Goal: Entertainment & Leisure: Browse casually

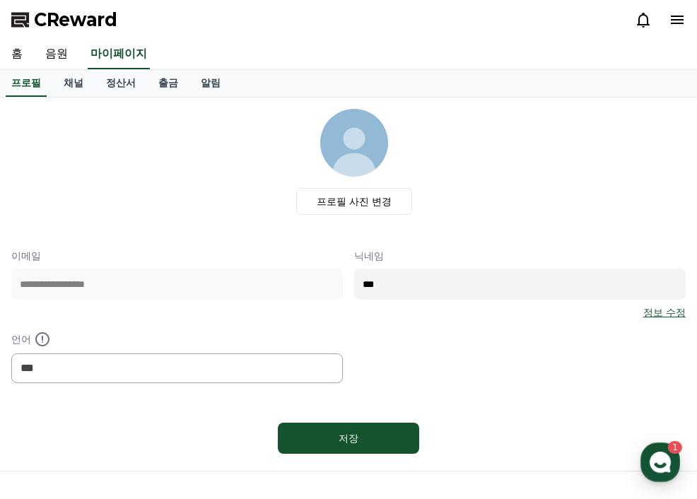
select select "**********"
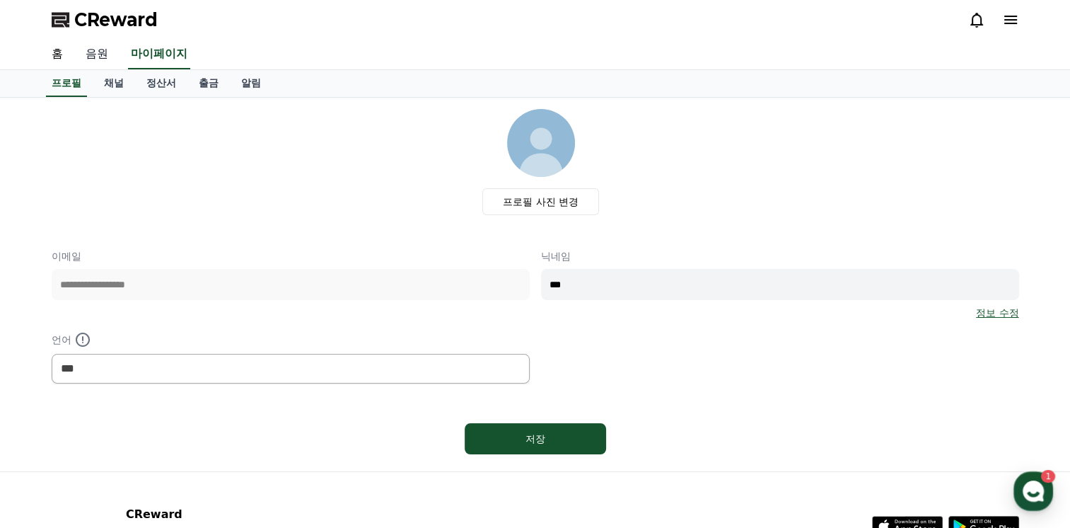
click at [98, 52] on link "음원" at bounding box center [96, 55] width 45 height 30
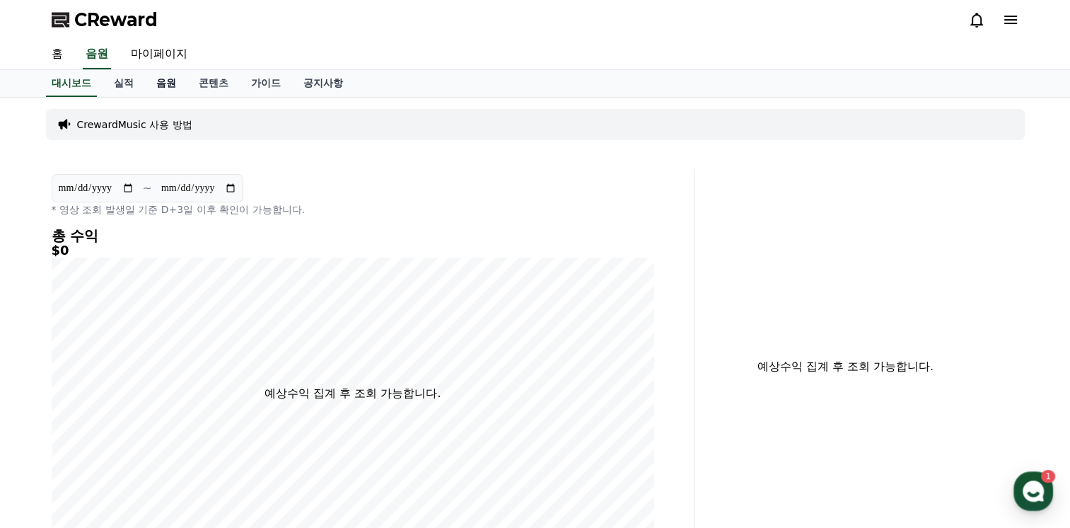
click at [170, 83] on link "음원" at bounding box center [166, 83] width 42 height 27
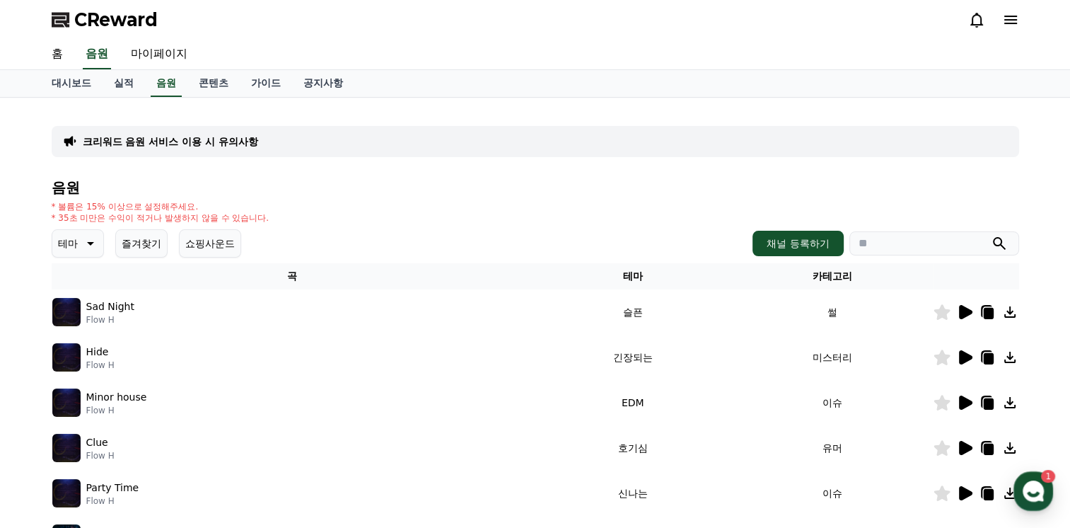
click at [84, 245] on icon at bounding box center [89, 243] width 17 height 17
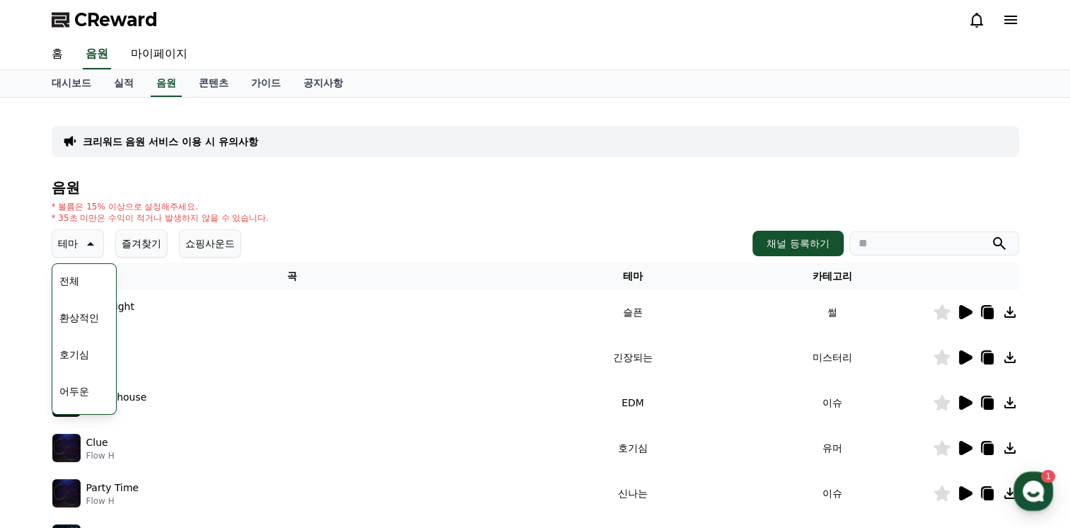
scroll to position [141, 0]
click at [72, 284] on button "밝은" at bounding box center [69, 286] width 31 height 31
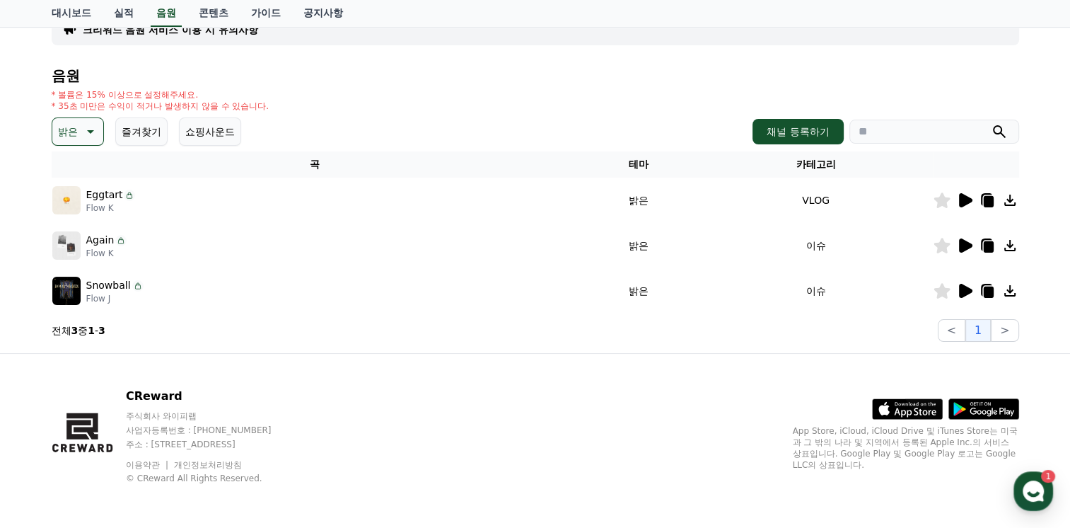
click at [965, 197] on icon at bounding box center [965, 200] width 13 height 14
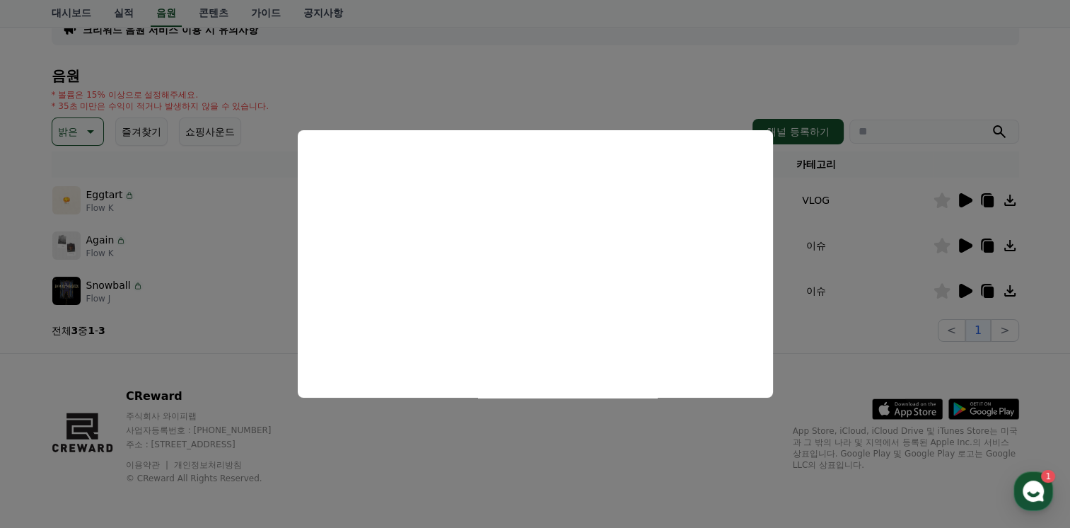
click at [621, 454] on button "close modal" at bounding box center [535, 264] width 1070 height 528
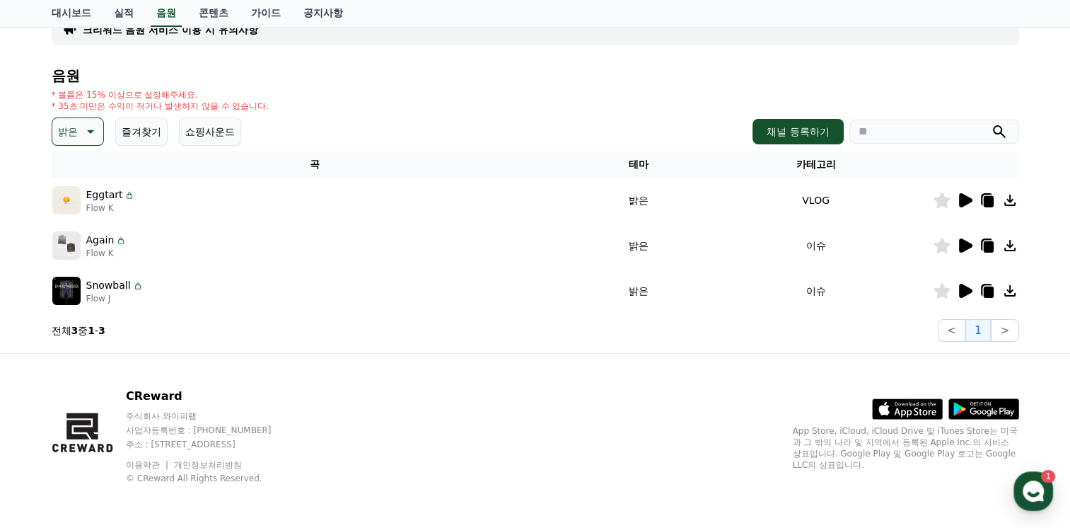
click at [966, 247] on icon at bounding box center [965, 245] width 13 height 14
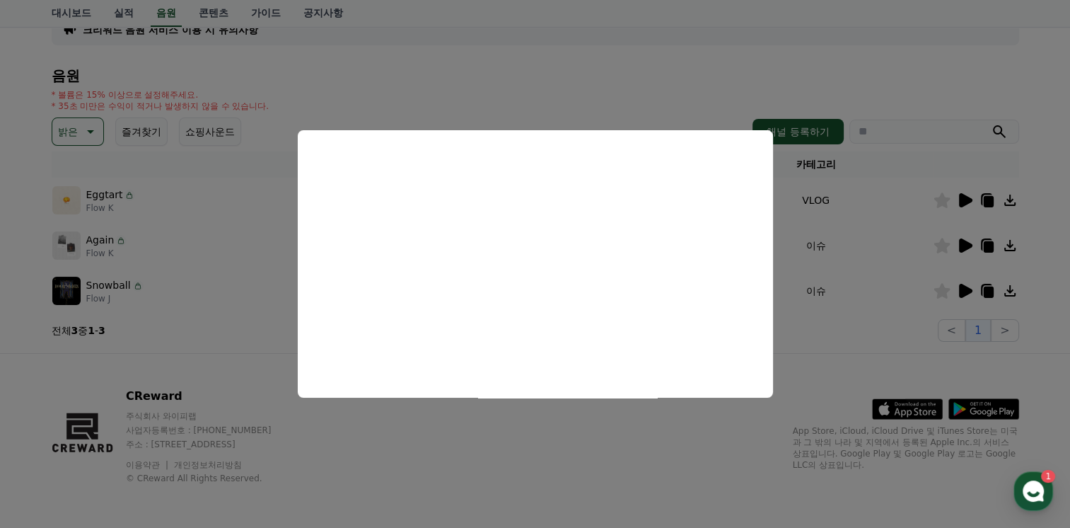
click at [578, 474] on button "close modal" at bounding box center [535, 264] width 1070 height 528
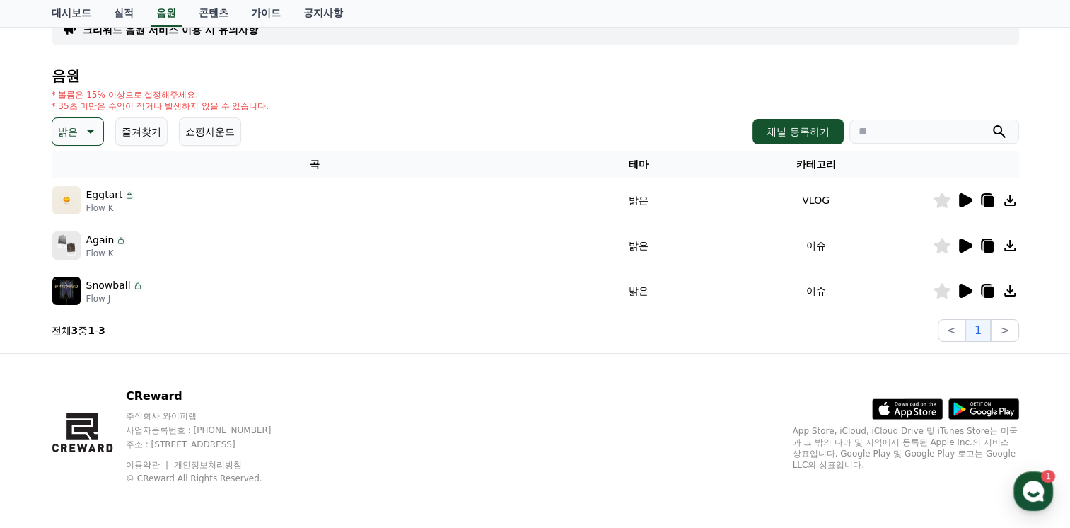
click at [966, 293] on icon at bounding box center [964, 290] width 17 height 17
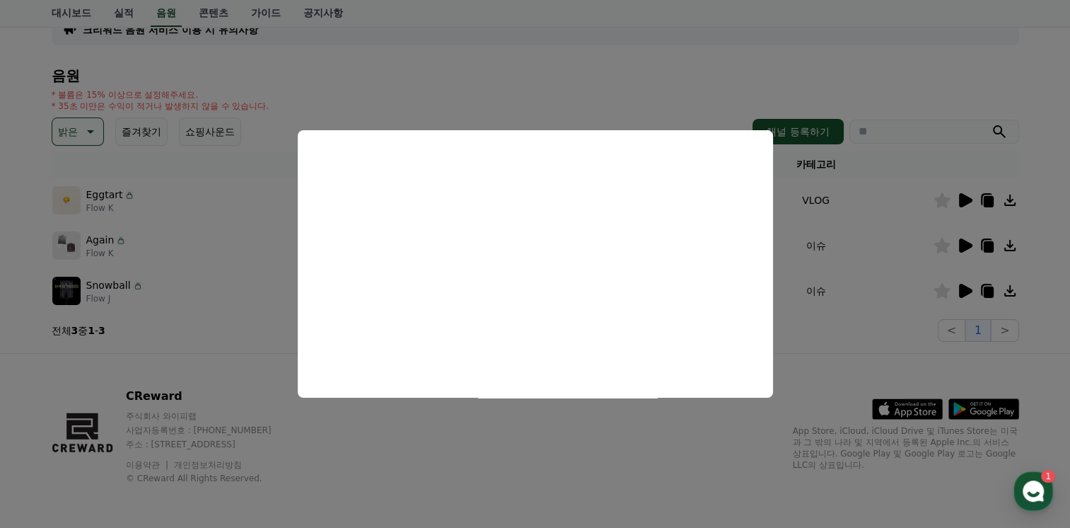
click at [506, 477] on button "close modal" at bounding box center [535, 264] width 1070 height 528
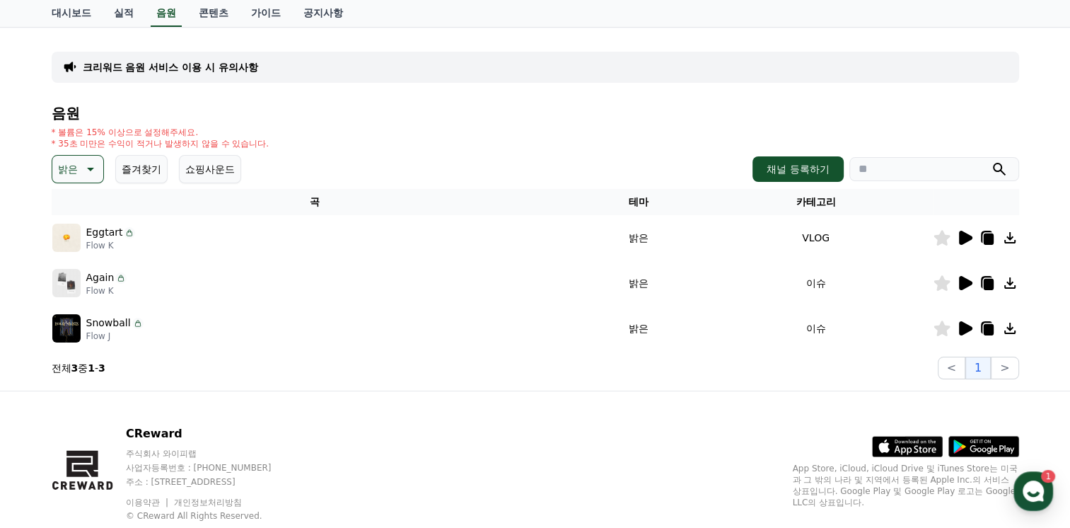
scroll to position [41, 0]
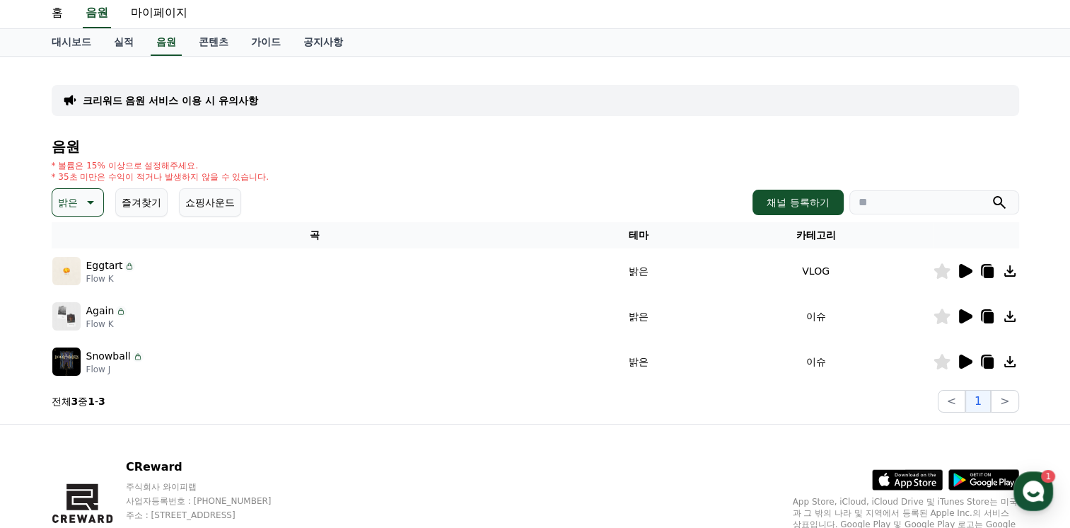
click at [86, 198] on icon at bounding box center [89, 202] width 17 height 17
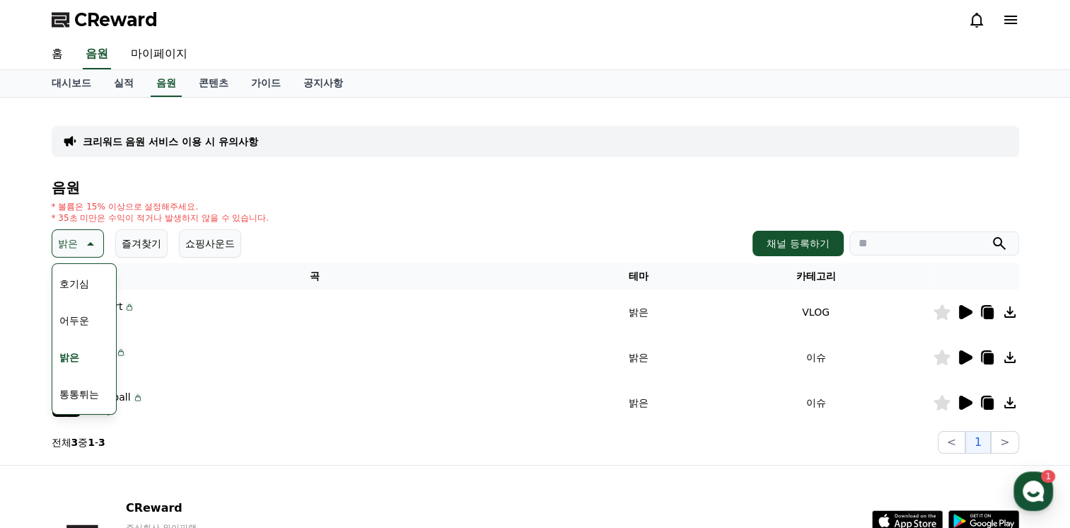
scroll to position [141, 0]
click at [74, 325] on button "통통튀는" at bounding box center [79, 323] width 51 height 31
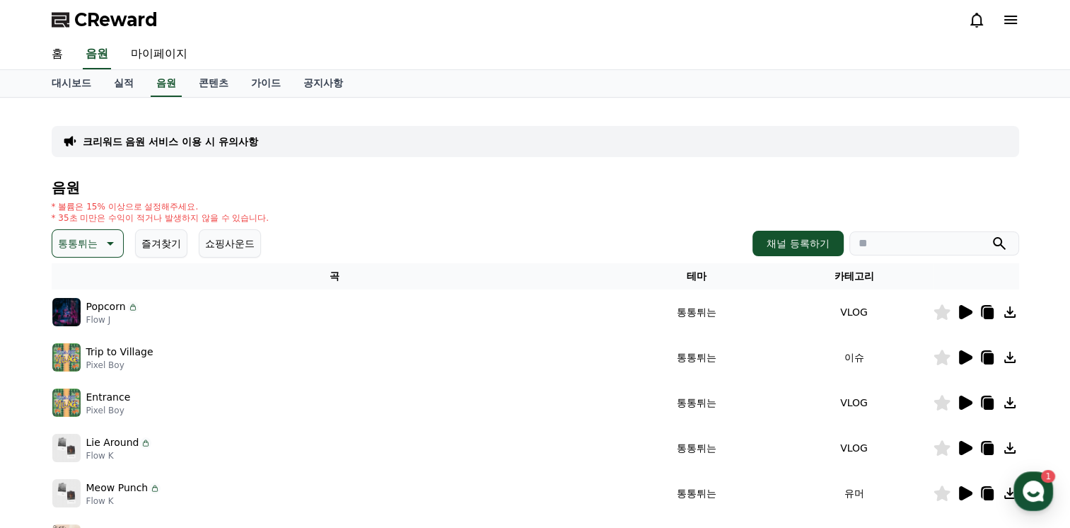
click at [957, 313] on icon at bounding box center [964, 311] width 17 height 17
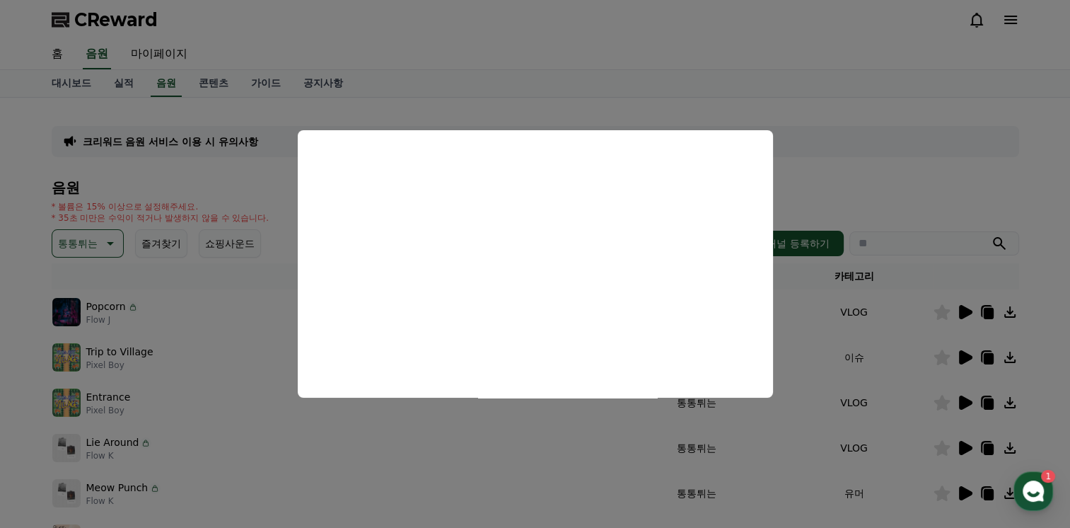
click at [834, 107] on button "close modal" at bounding box center [535, 264] width 1070 height 528
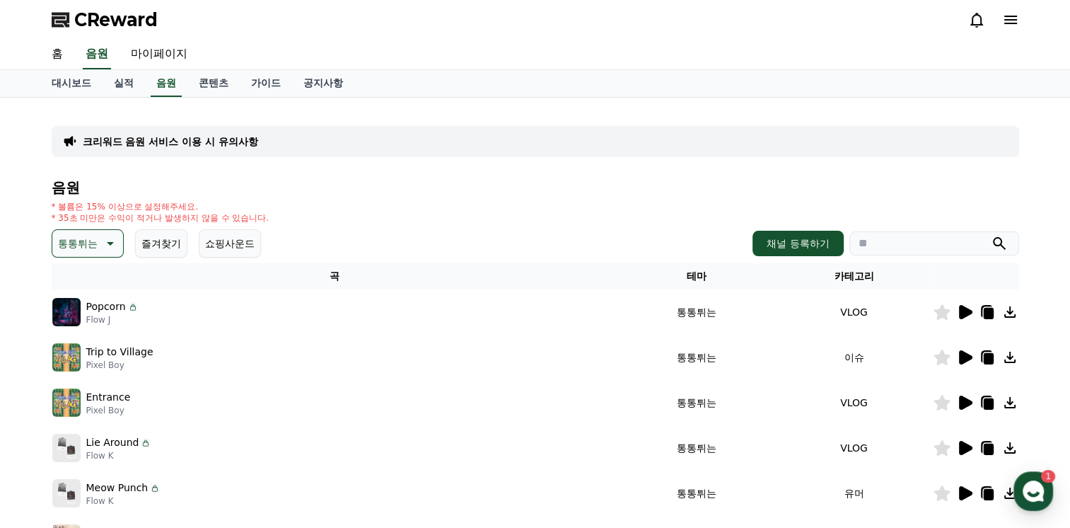
click at [961, 357] on icon at bounding box center [965, 357] width 13 height 14
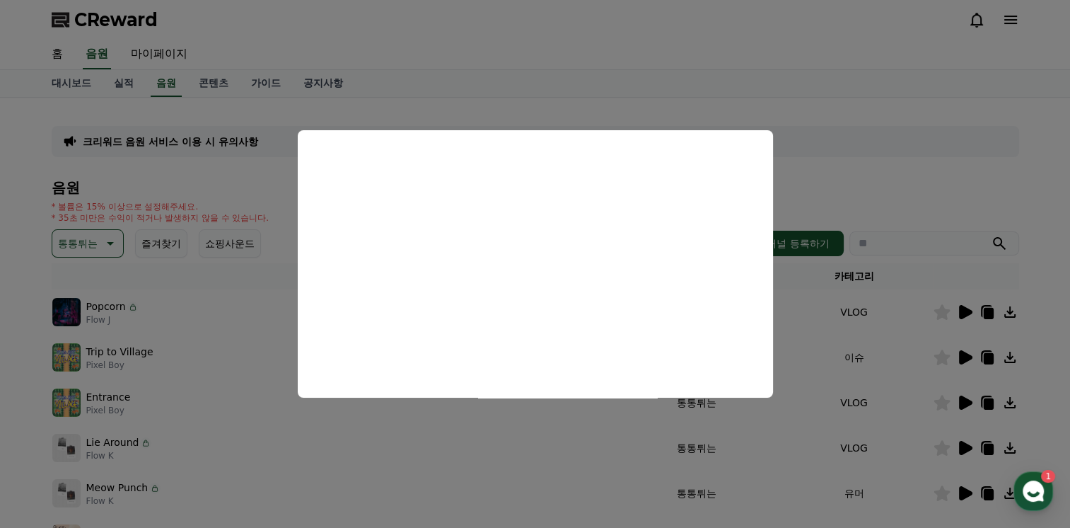
click at [855, 121] on button "close modal" at bounding box center [535, 264] width 1070 height 528
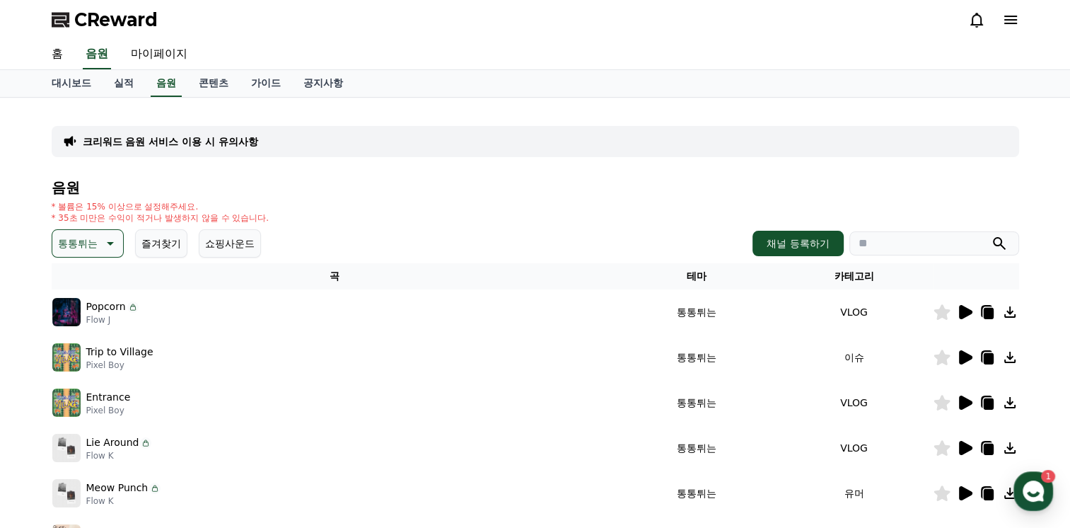
scroll to position [71, 0]
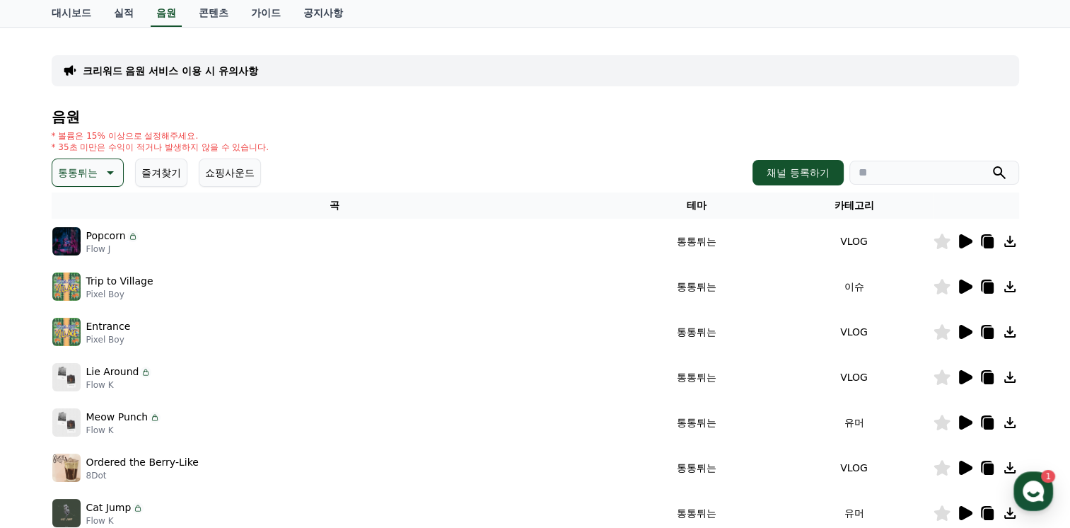
click at [959, 331] on icon at bounding box center [965, 332] width 13 height 14
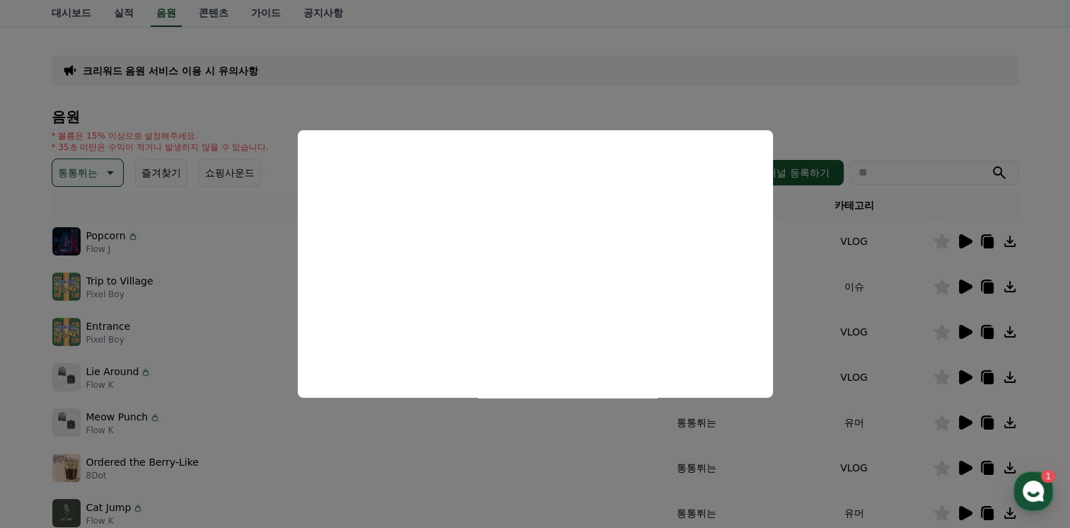
click at [852, 129] on button "close modal" at bounding box center [535, 264] width 1070 height 528
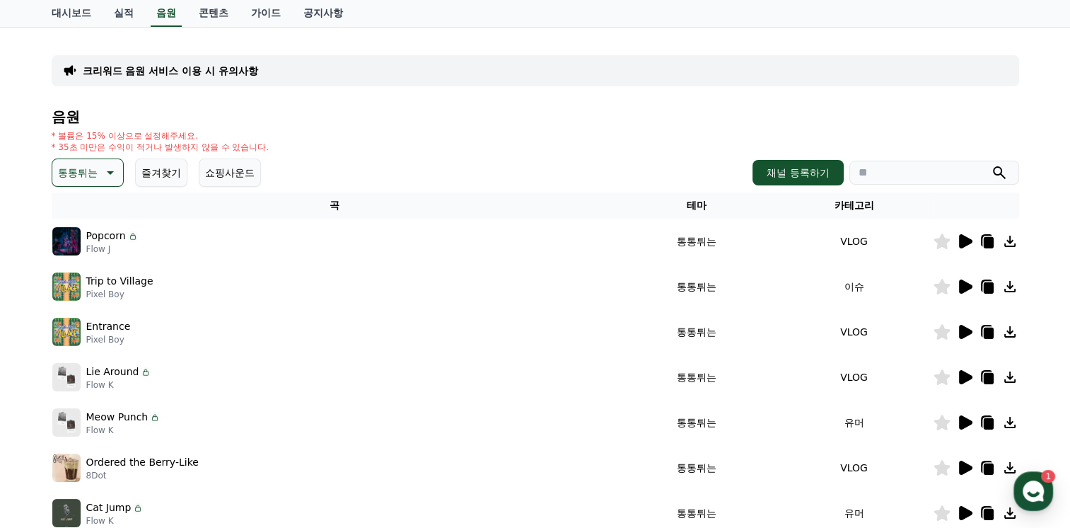
click at [131, 235] on icon at bounding box center [132, 236] width 11 height 11
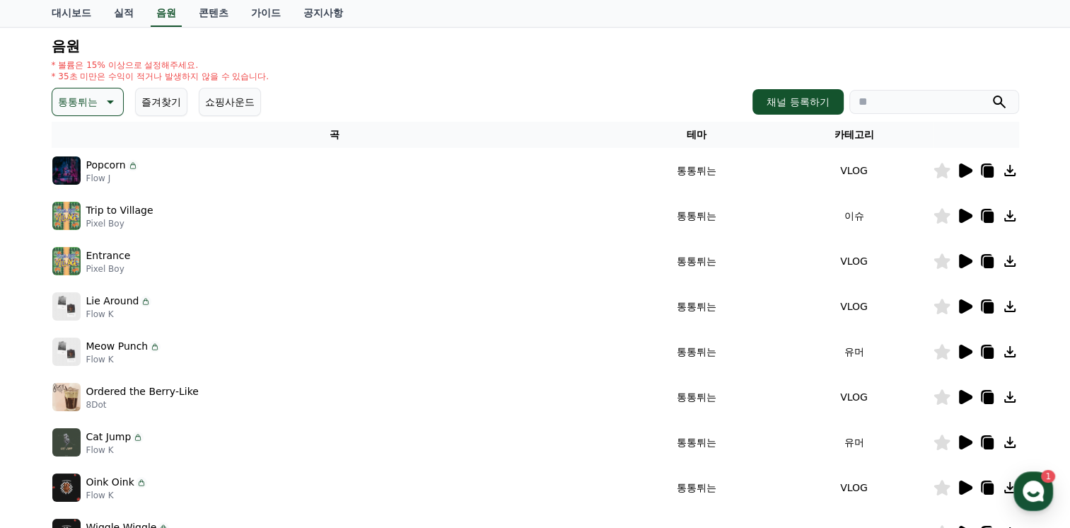
click at [956, 397] on icon at bounding box center [964, 396] width 17 height 17
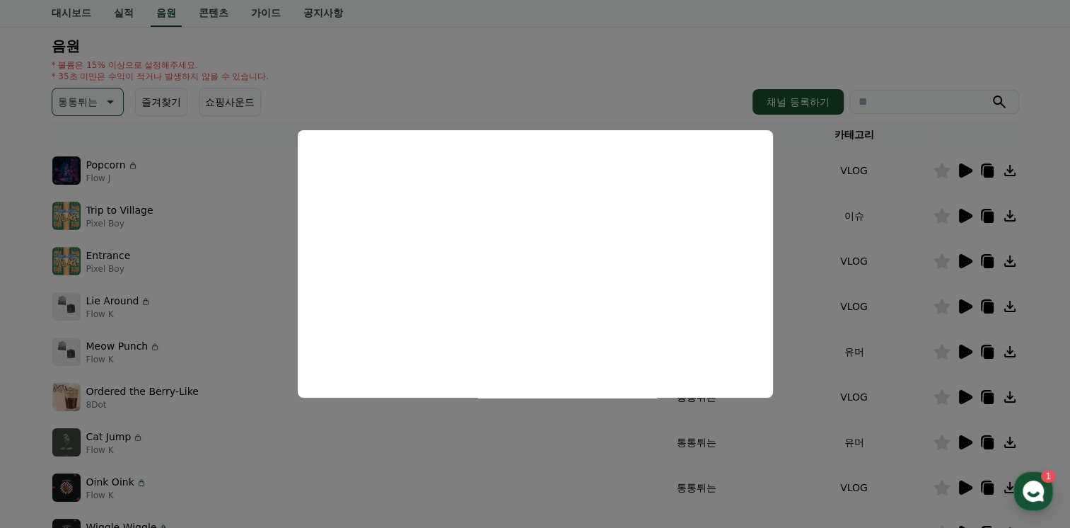
click at [634, 72] on button "close modal" at bounding box center [535, 264] width 1070 height 528
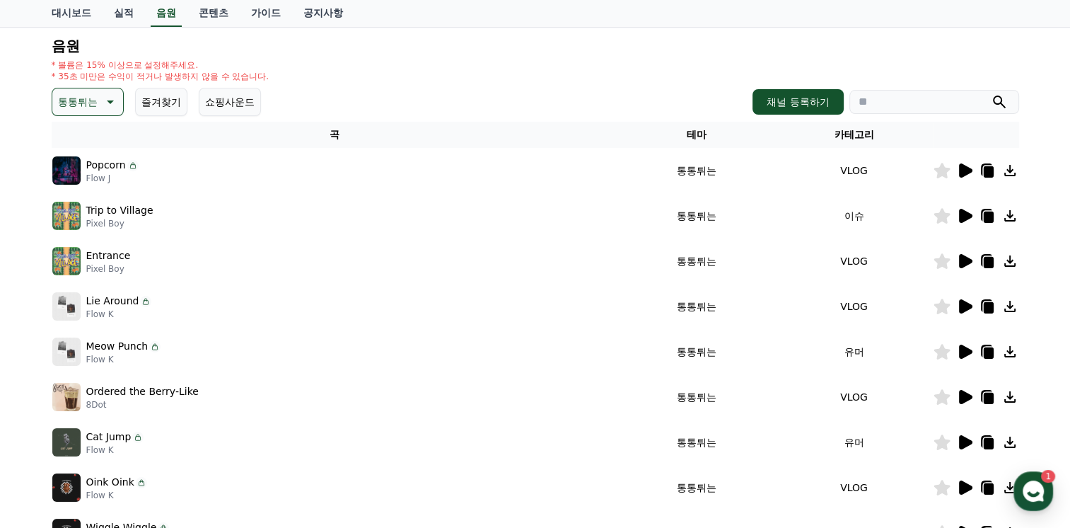
click at [962, 446] on icon at bounding box center [965, 442] width 13 height 14
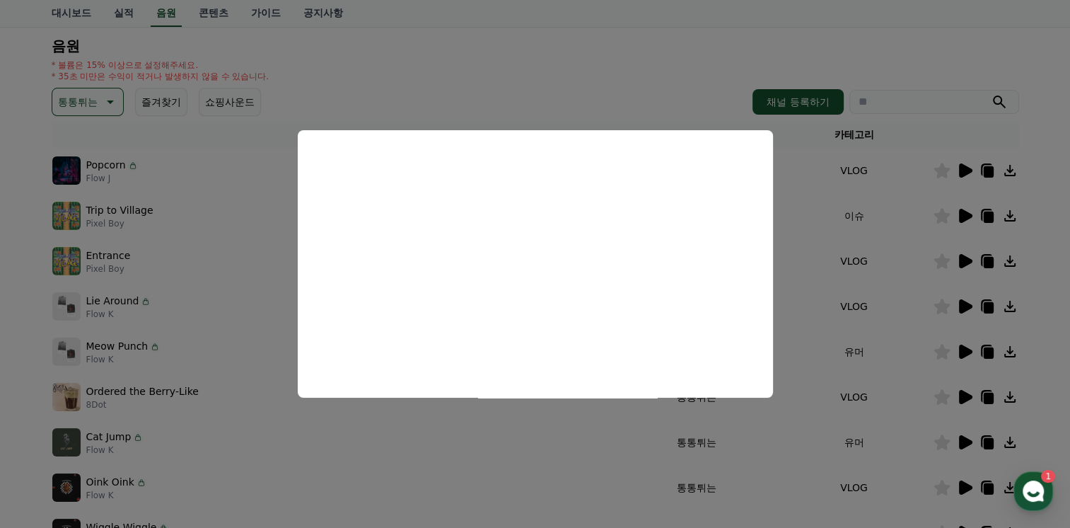
click at [495, 457] on button "close modal" at bounding box center [535, 264] width 1070 height 528
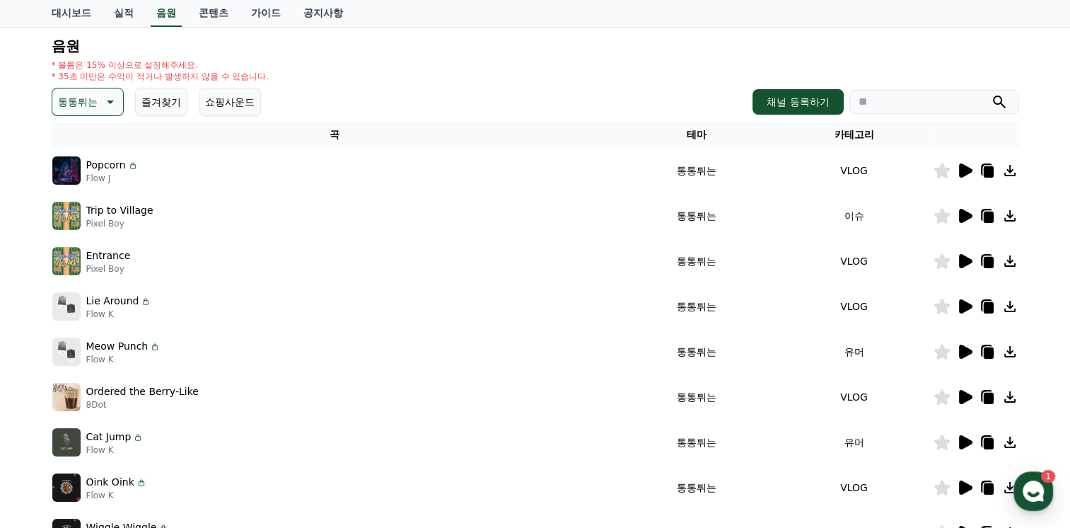
scroll to position [212, 0]
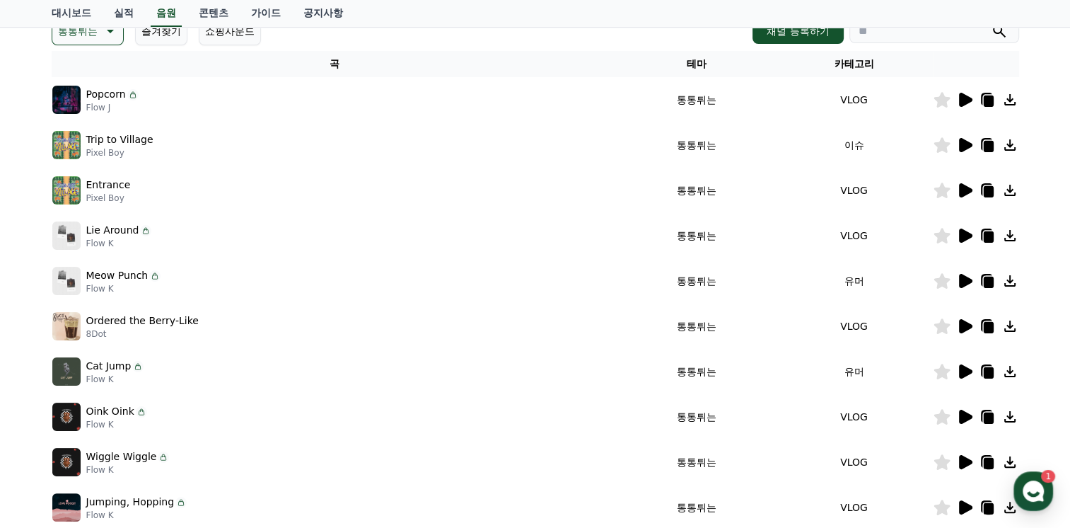
click at [962, 417] on icon at bounding box center [965, 416] width 13 height 14
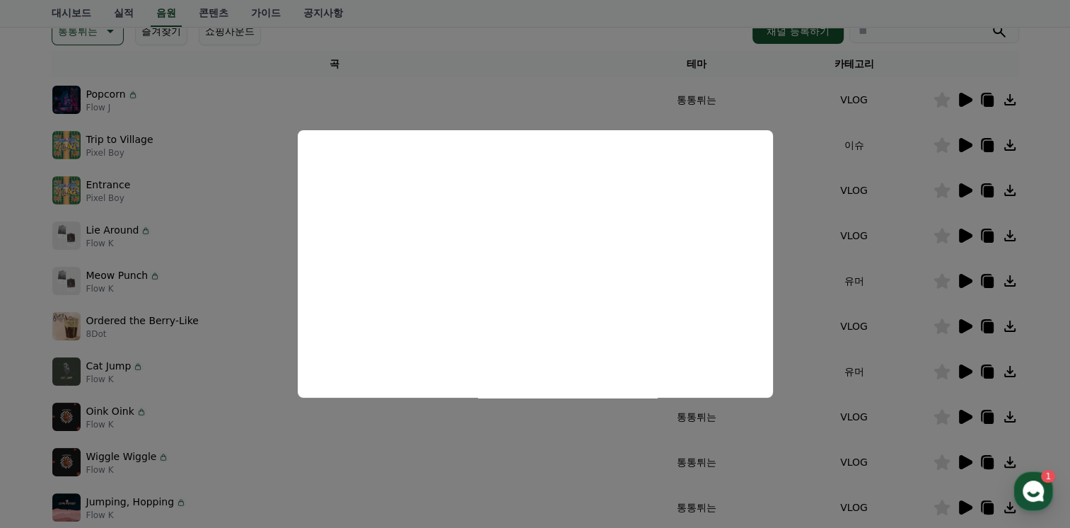
click at [525, 431] on button "close modal" at bounding box center [535, 264] width 1070 height 528
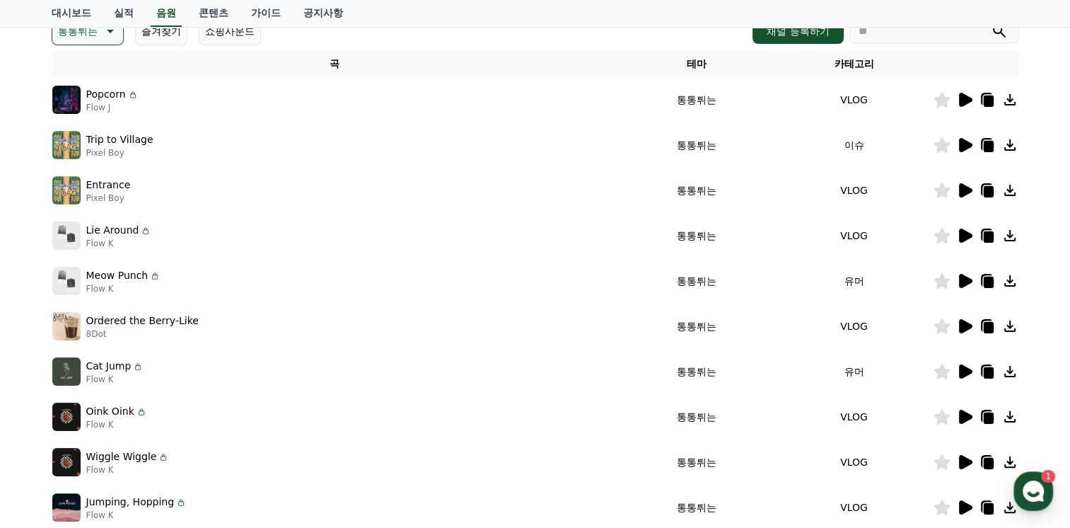
click at [960, 458] on icon at bounding box center [965, 462] width 13 height 14
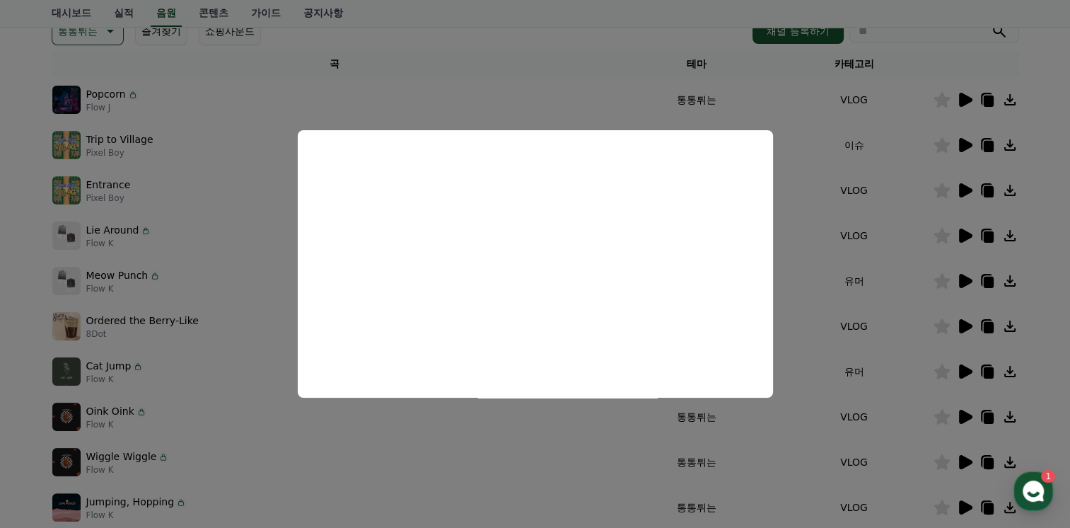
scroll to position [283, 0]
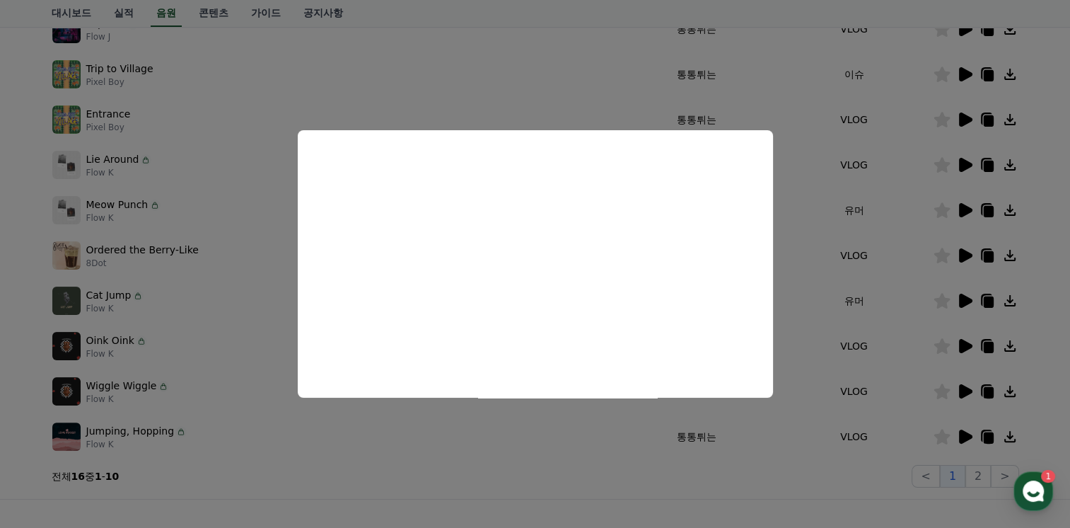
click at [518, 462] on button "close modal" at bounding box center [535, 264] width 1070 height 528
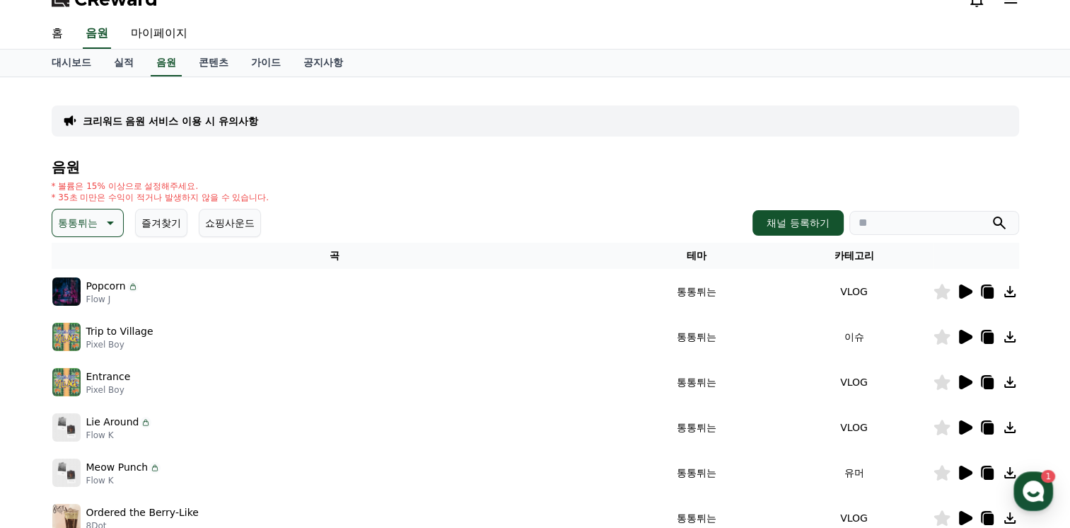
scroll to position [0, 0]
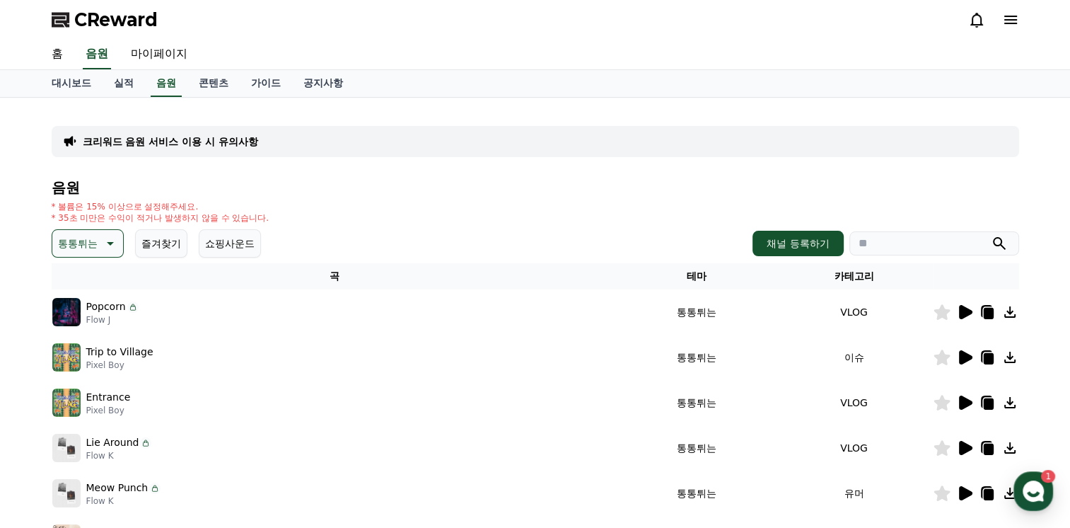
click at [107, 237] on icon at bounding box center [108, 243] width 17 height 17
click at [80, 336] on button "잔잔한" at bounding box center [74, 337] width 41 height 31
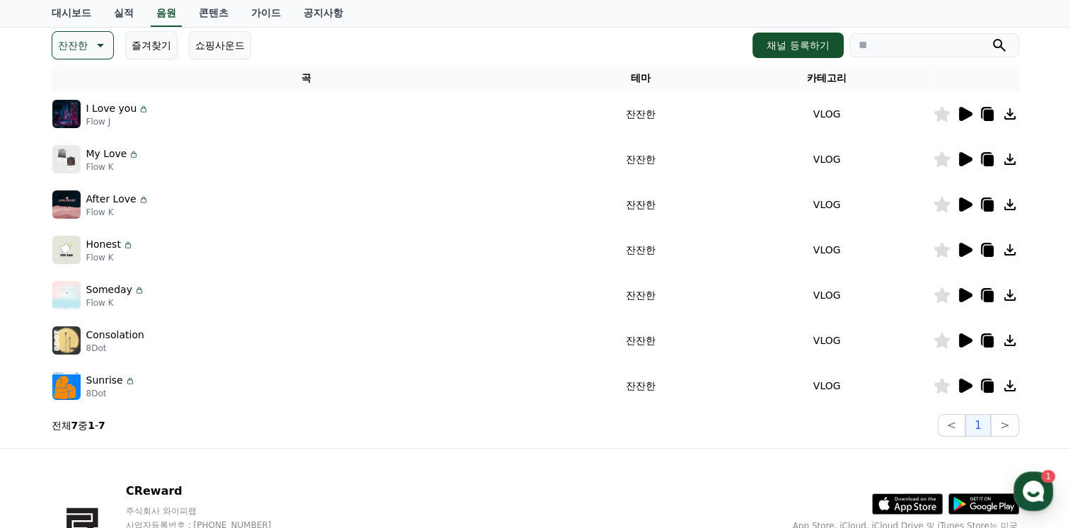
scroll to position [212, 0]
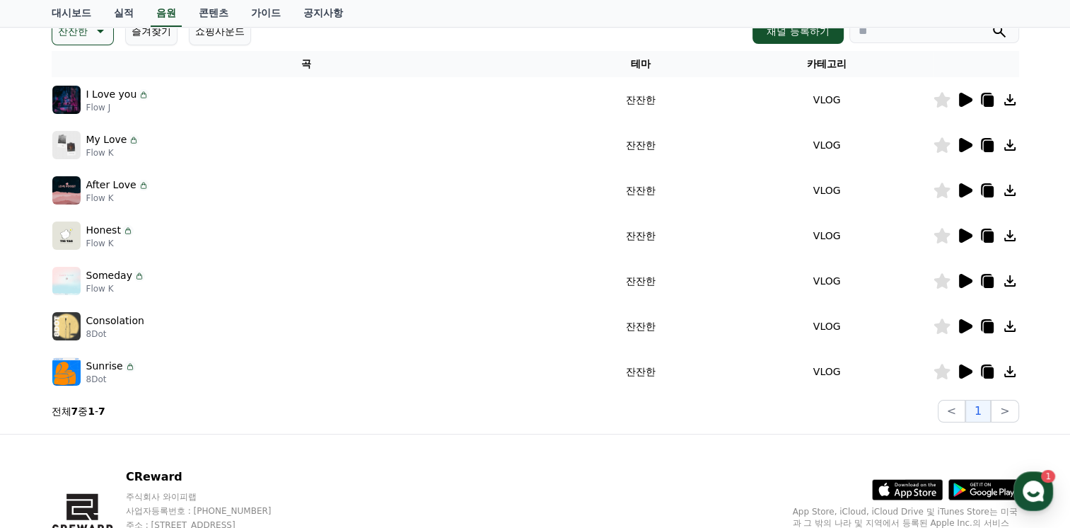
click at [967, 325] on icon at bounding box center [965, 326] width 13 height 14
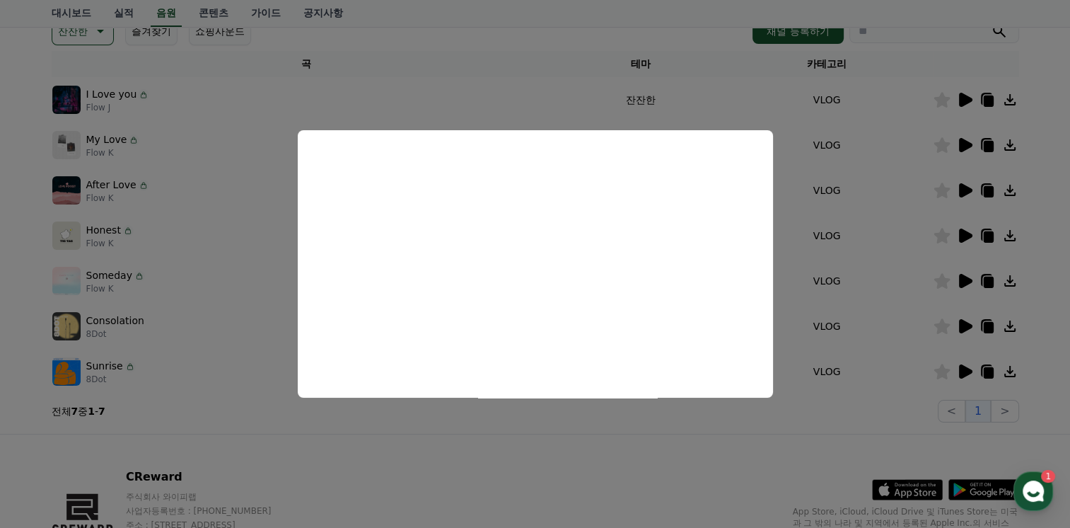
click at [430, 474] on button "close modal" at bounding box center [535, 264] width 1070 height 528
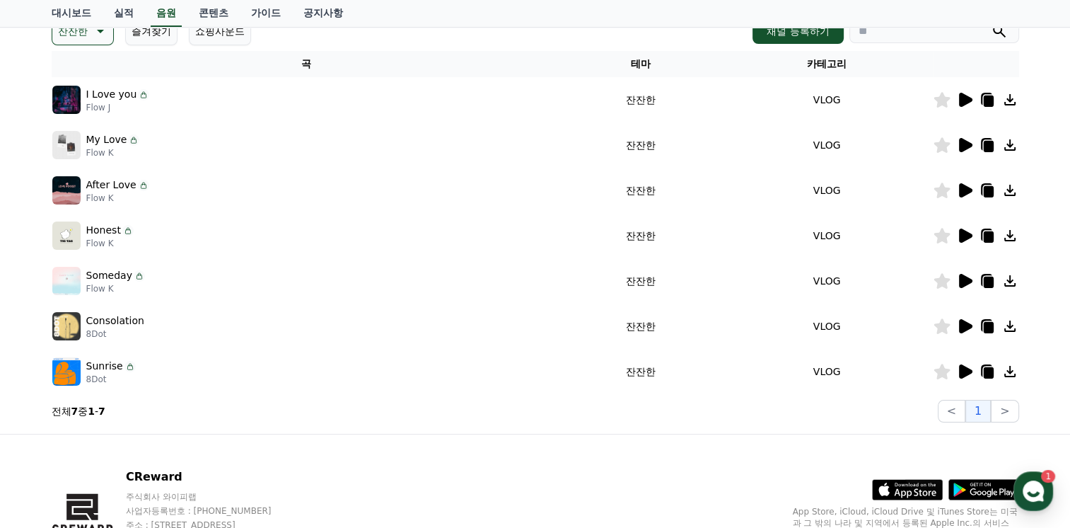
click at [106, 38] on icon at bounding box center [99, 31] width 17 height 17
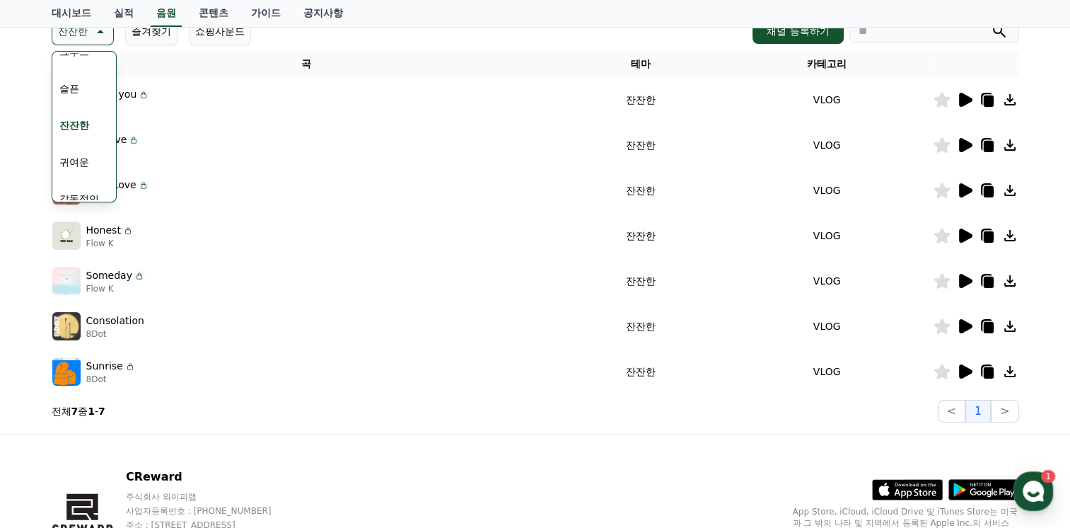
click at [79, 162] on button "귀여운" at bounding box center [74, 161] width 41 height 31
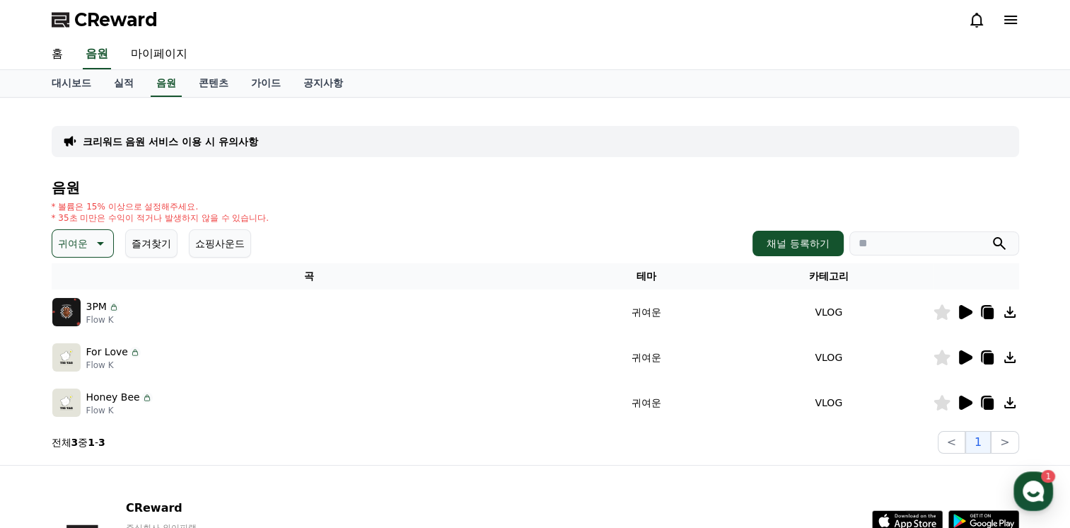
click at [98, 240] on icon at bounding box center [99, 243] width 17 height 17
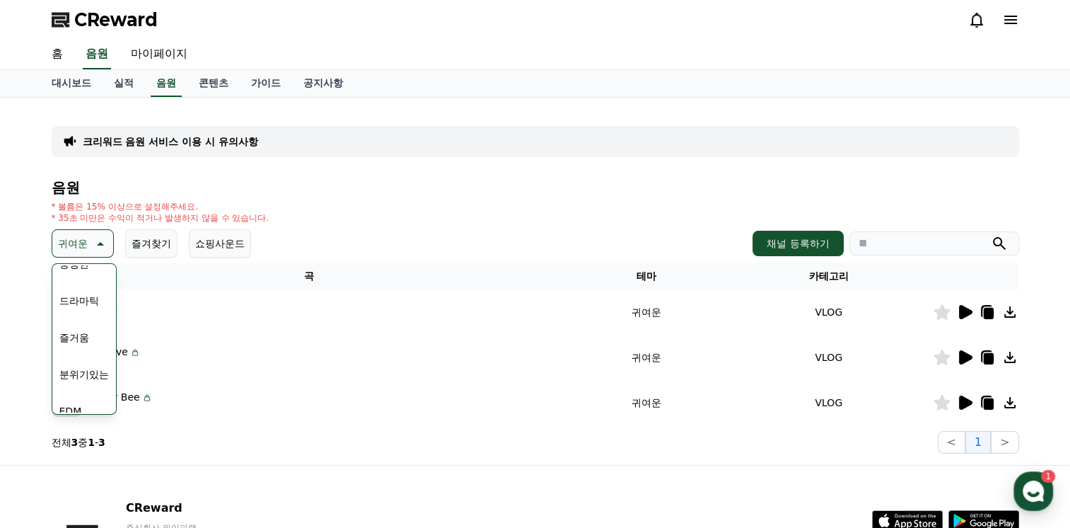
scroll to position [354, 0]
click at [80, 405] on button "그루브" at bounding box center [74, 405] width 41 height 31
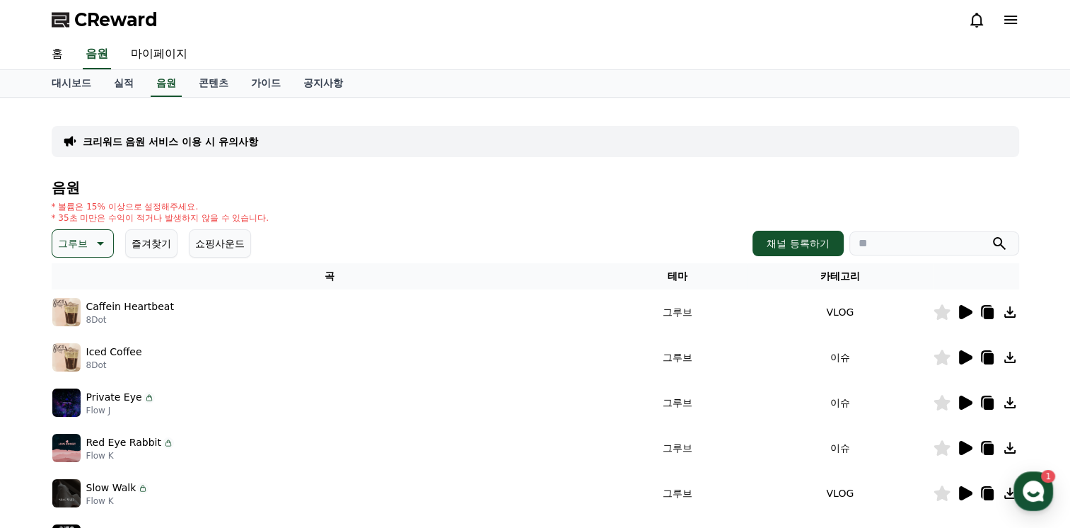
click at [962, 307] on icon at bounding box center [965, 312] width 13 height 14
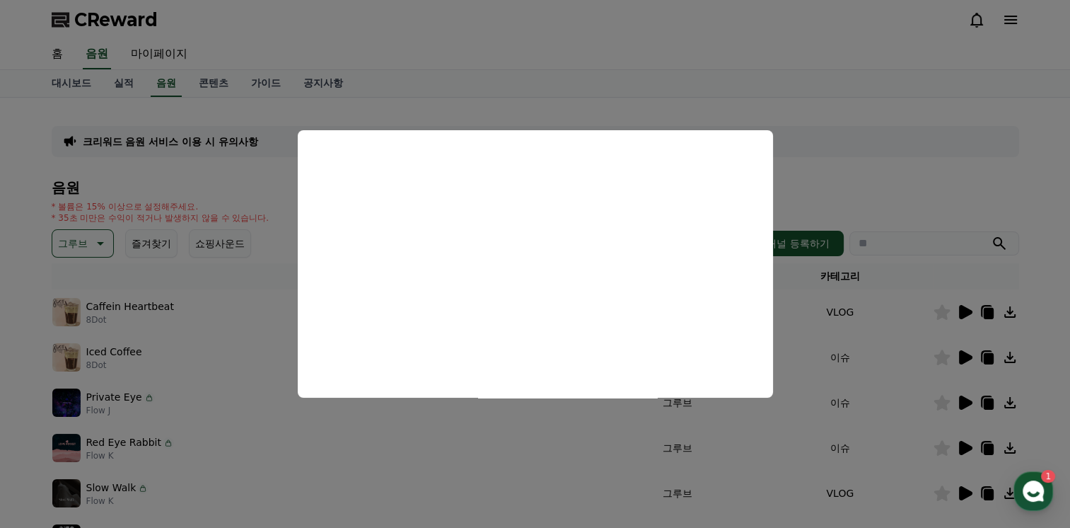
click at [853, 159] on button "close modal" at bounding box center [535, 264] width 1070 height 528
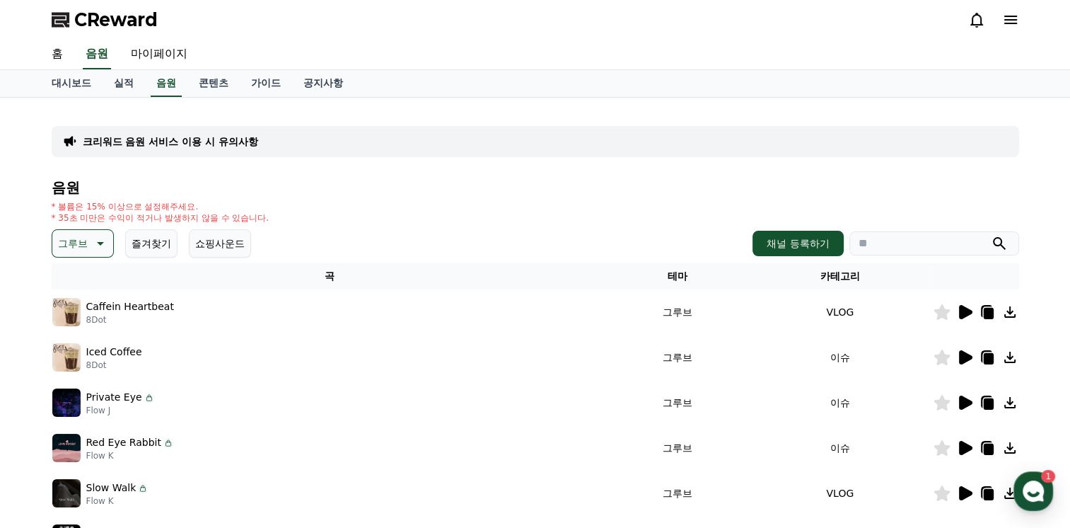
click at [962, 354] on icon at bounding box center [965, 357] width 13 height 14
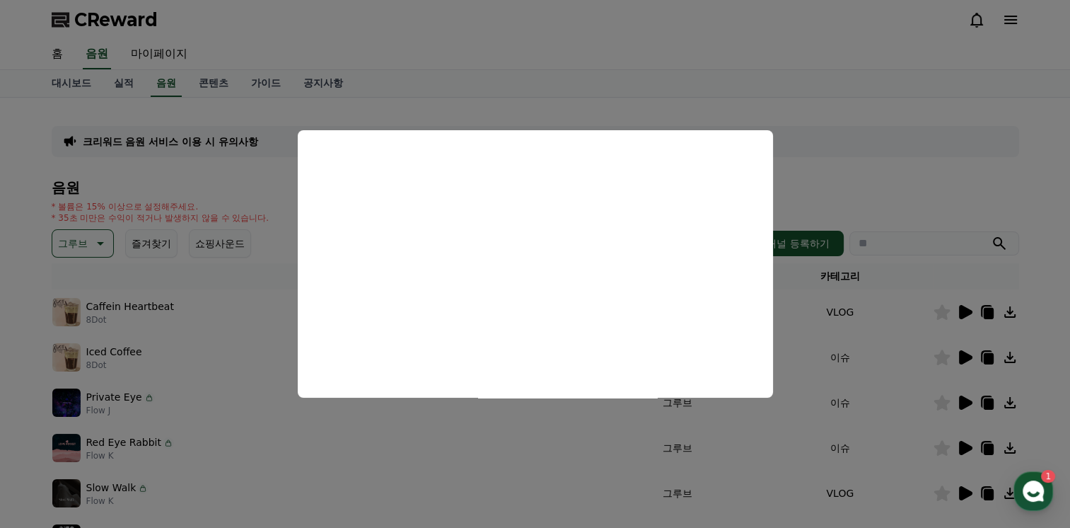
click at [877, 189] on button "close modal" at bounding box center [535, 264] width 1070 height 528
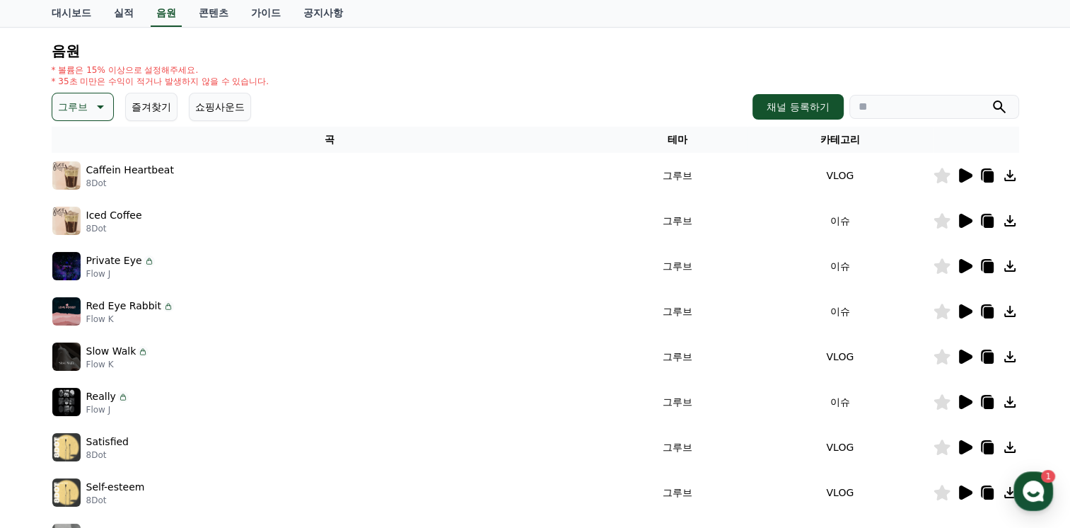
scroll to position [212, 0]
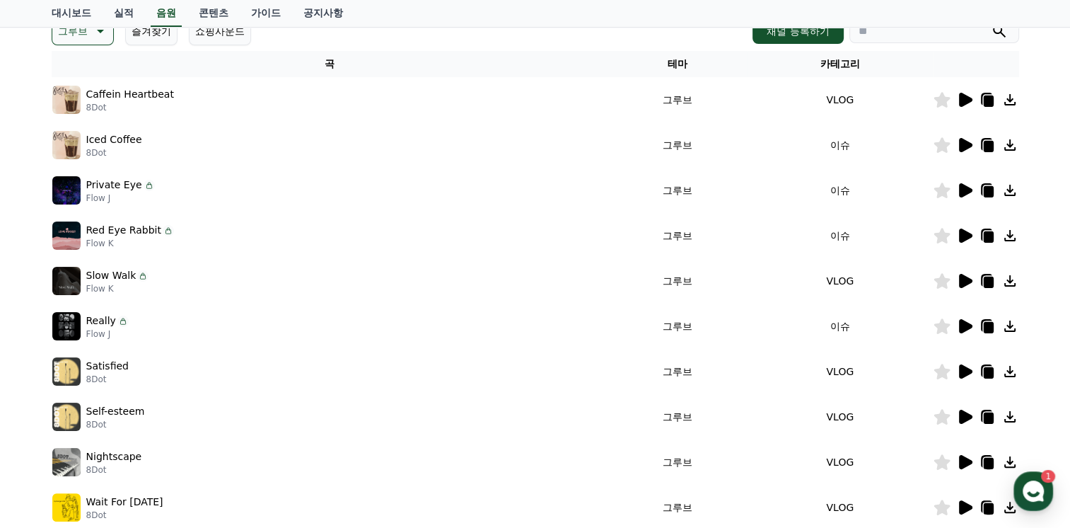
click at [965, 372] on icon at bounding box center [965, 371] width 13 height 14
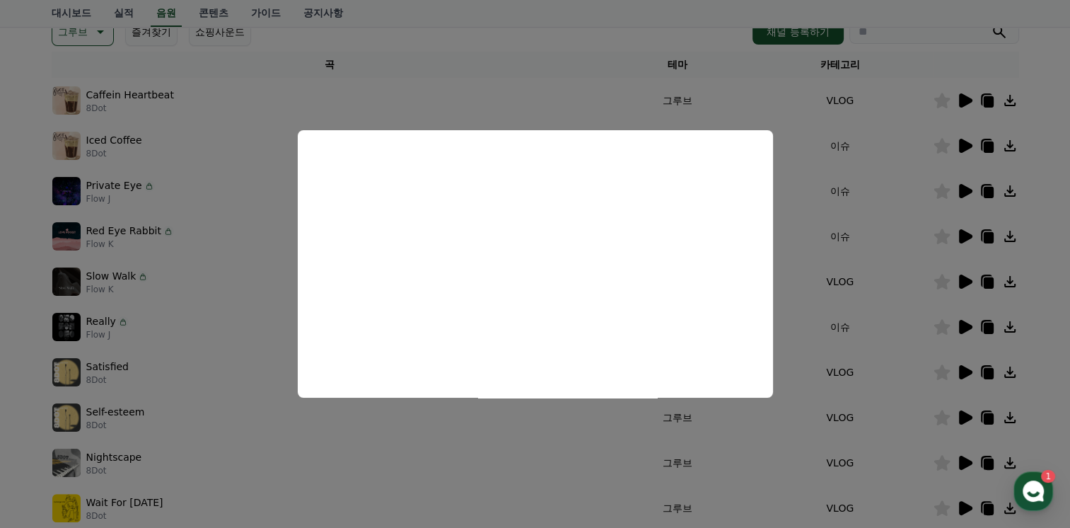
scroll to position [0, 0]
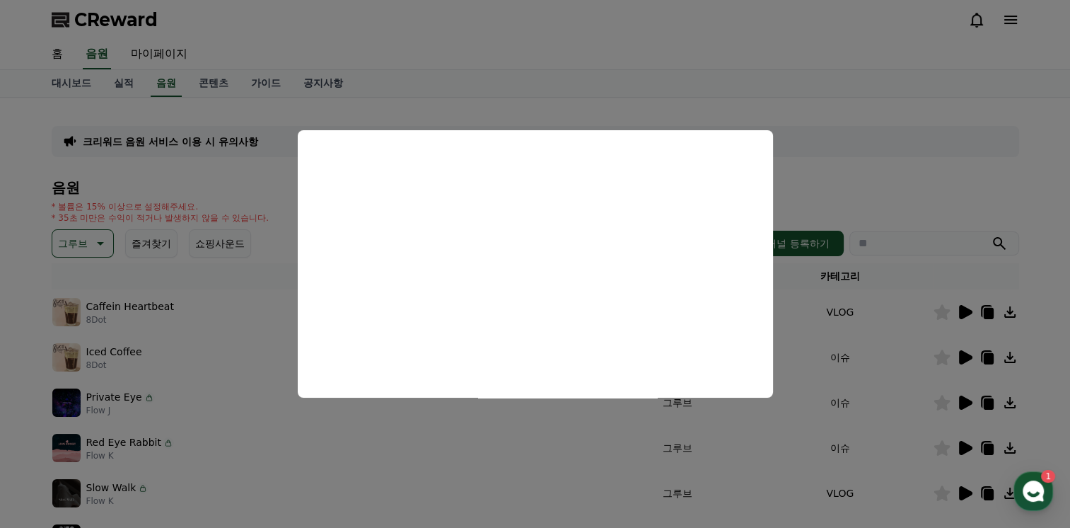
click at [676, 86] on button "close modal" at bounding box center [535, 264] width 1070 height 528
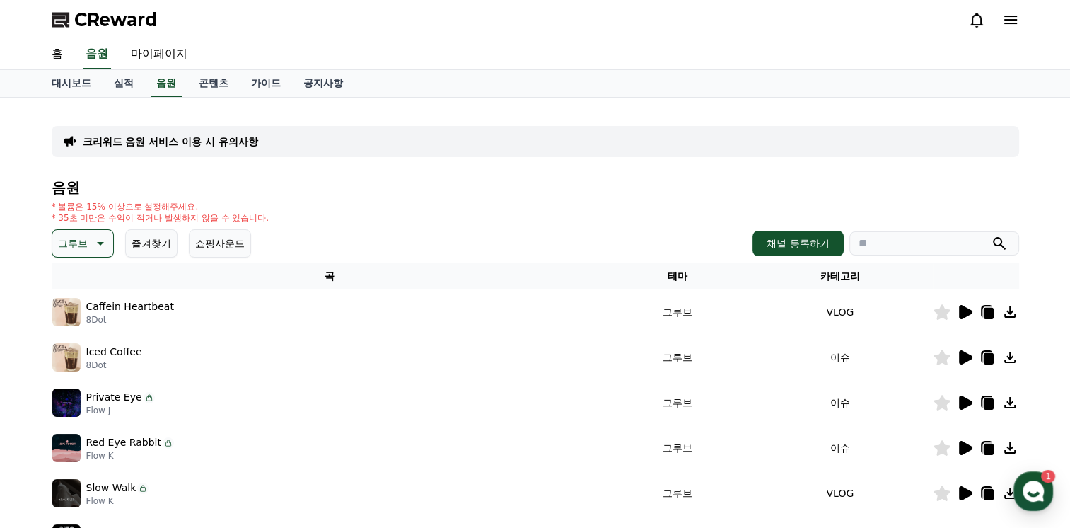
click at [101, 245] on icon at bounding box center [99, 243] width 17 height 17
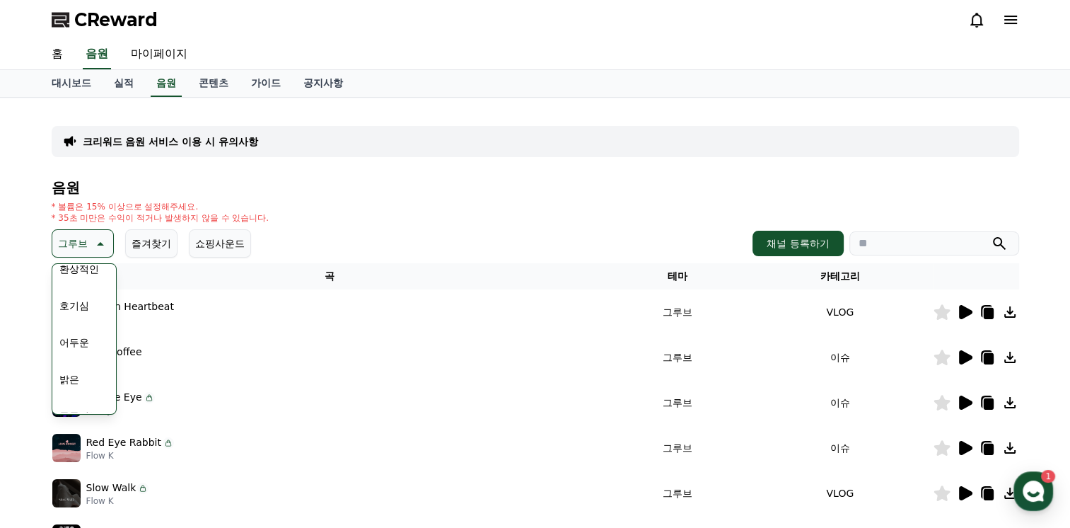
scroll to position [71, 0]
click at [77, 356] on button "밝은" at bounding box center [69, 357] width 31 height 31
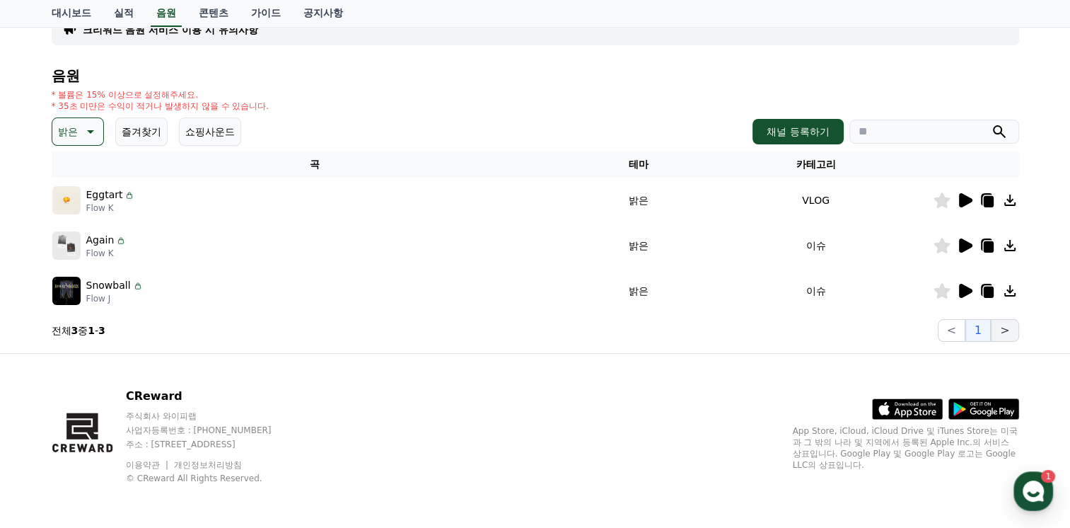
click at [1006, 333] on button ">" at bounding box center [1005, 330] width 28 height 23
click at [998, 330] on button ">" at bounding box center [1005, 330] width 28 height 23
click at [1004, 326] on button ">" at bounding box center [1005, 330] width 28 height 23
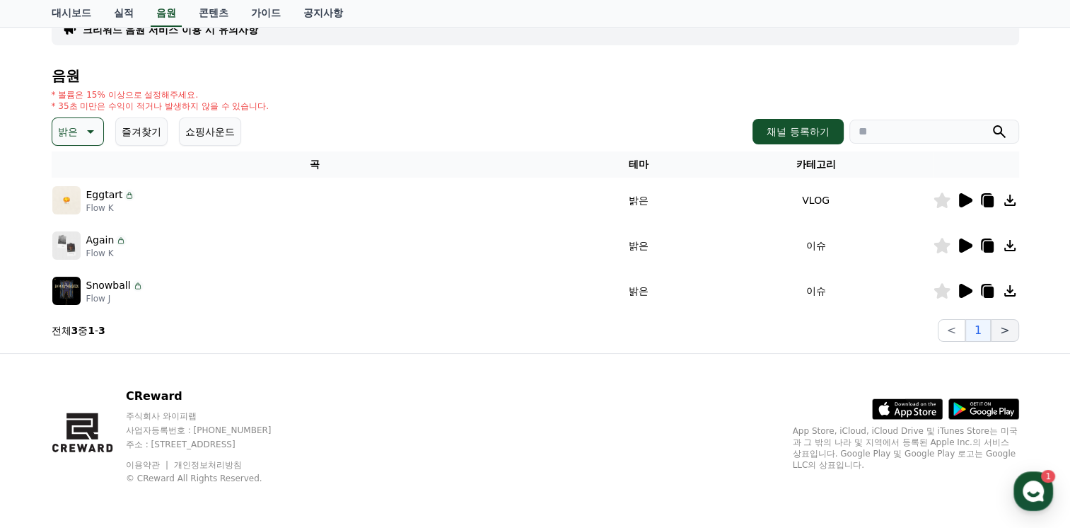
click at [1008, 330] on button ">" at bounding box center [1005, 330] width 28 height 23
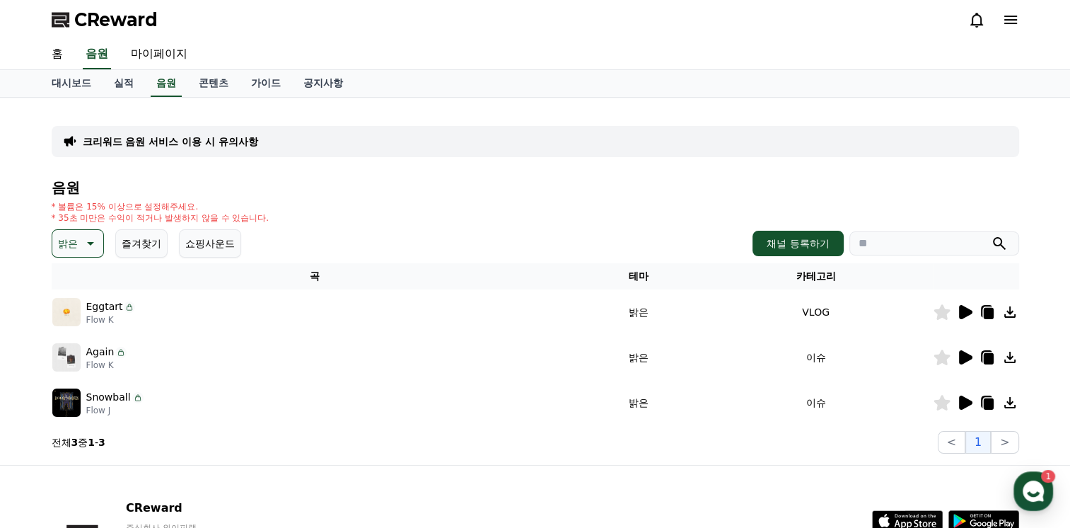
click at [83, 247] on icon at bounding box center [89, 243] width 17 height 17
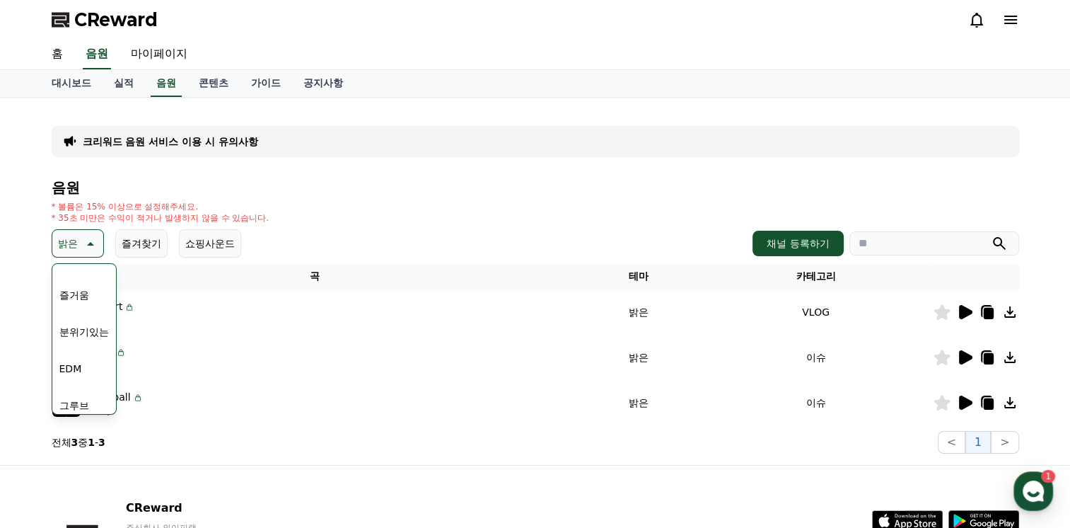
scroll to position [583, 0]
click at [83, 395] on button "코믹한" at bounding box center [74, 396] width 41 height 31
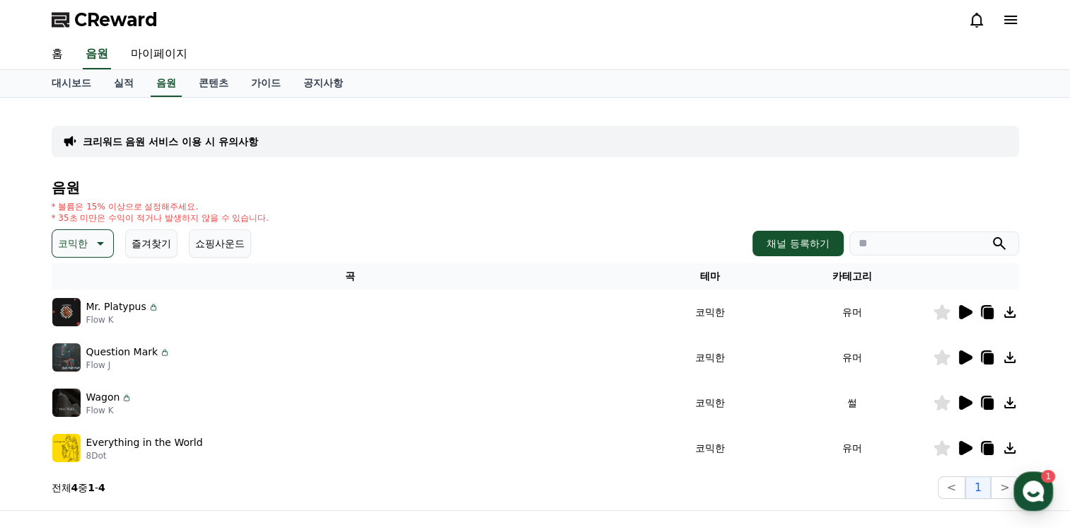
click at [967, 445] on icon at bounding box center [965, 448] width 13 height 14
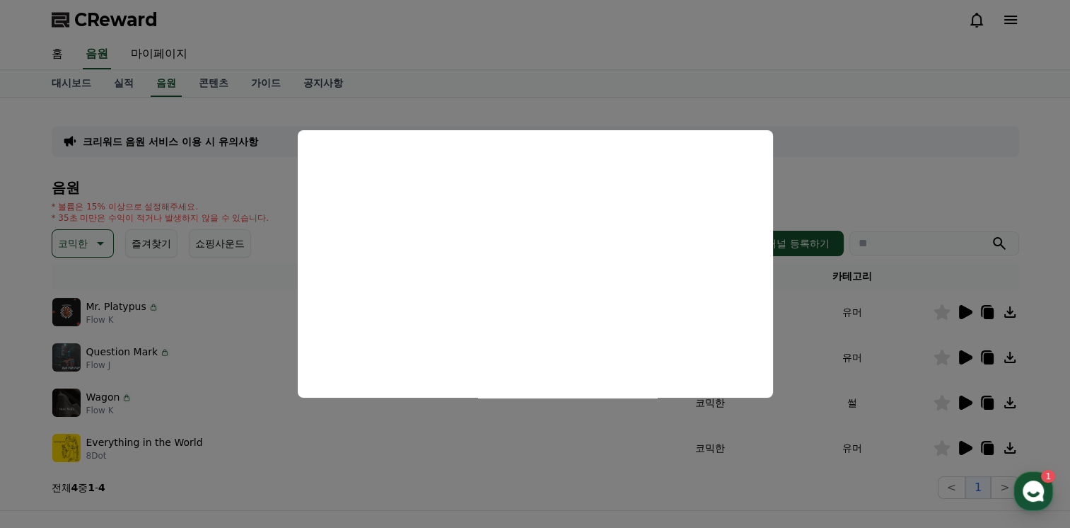
click at [526, 450] on button "close modal" at bounding box center [535, 264] width 1070 height 528
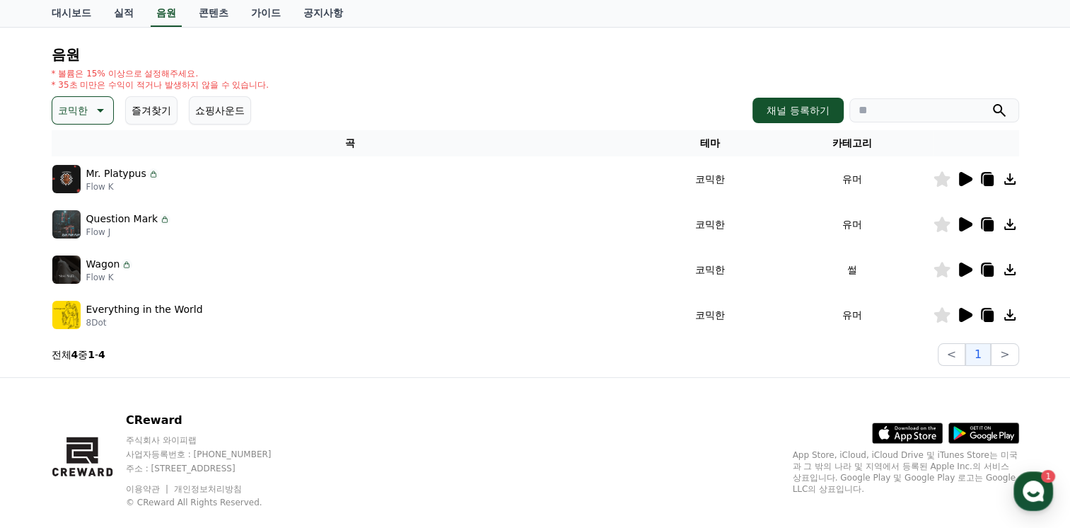
scroll to position [157, 0]
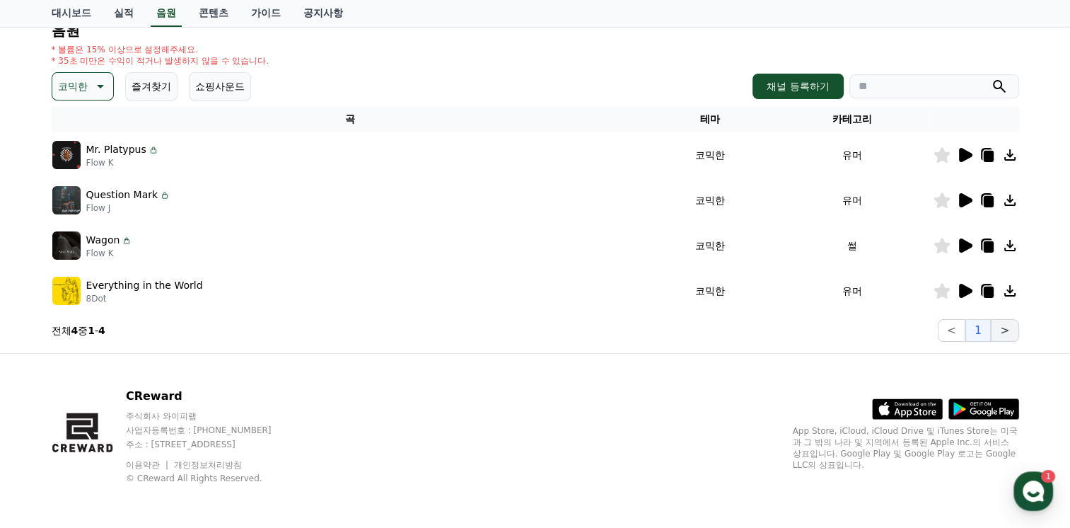
click at [1012, 330] on button ">" at bounding box center [1005, 330] width 28 height 23
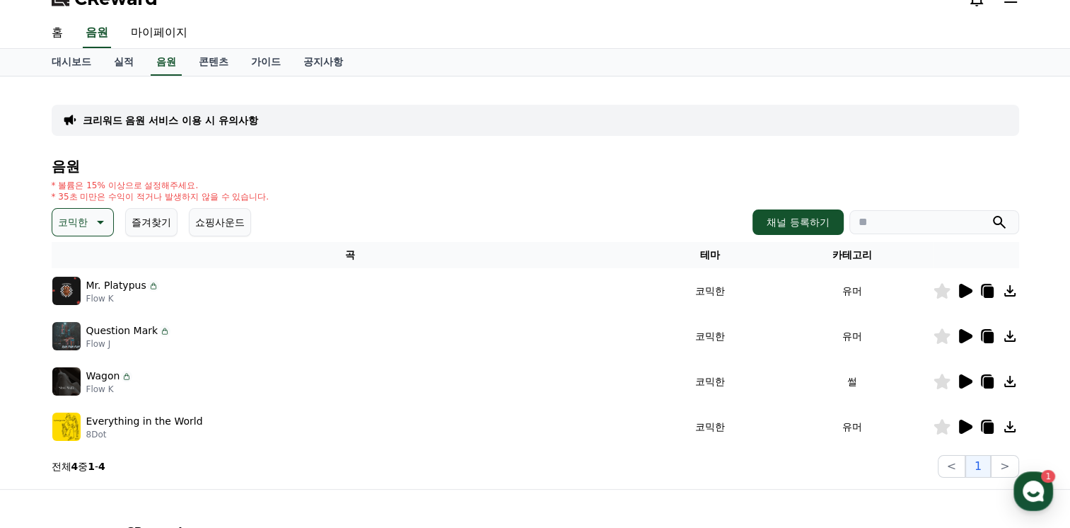
scroll to position [16, 0]
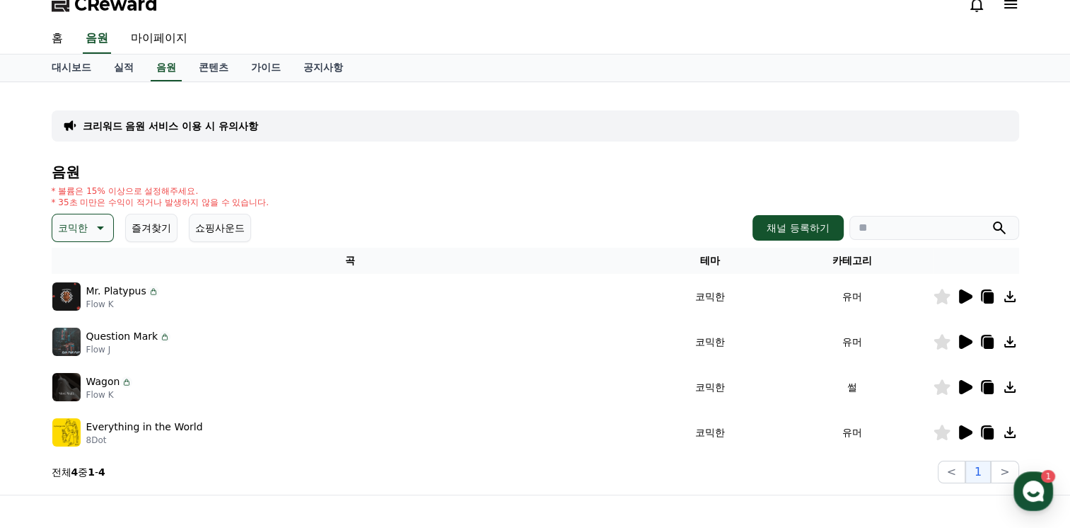
click at [100, 226] on icon at bounding box center [100, 228] width 7 height 4
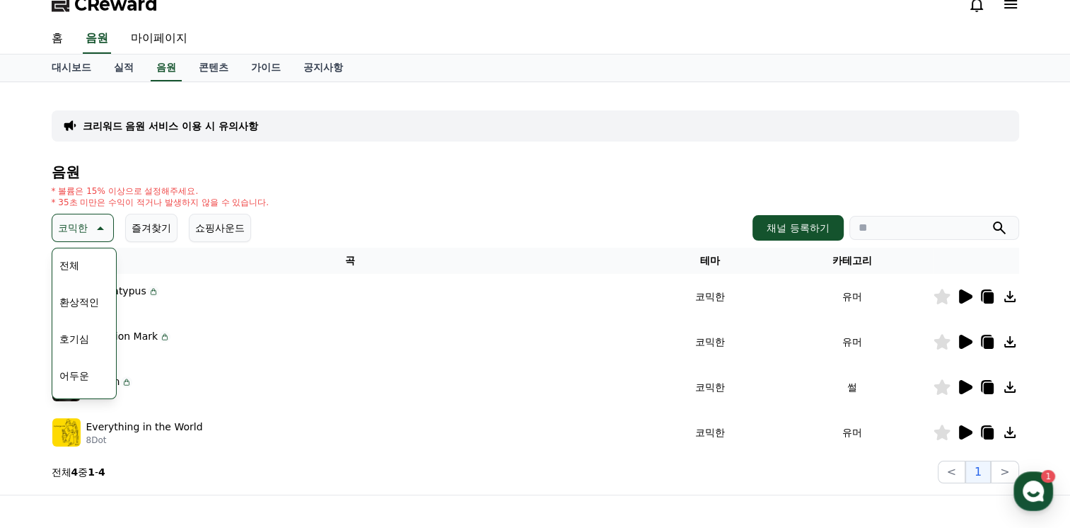
click at [69, 336] on button "호기심" at bounding box center [74, 338] width 41 height 31
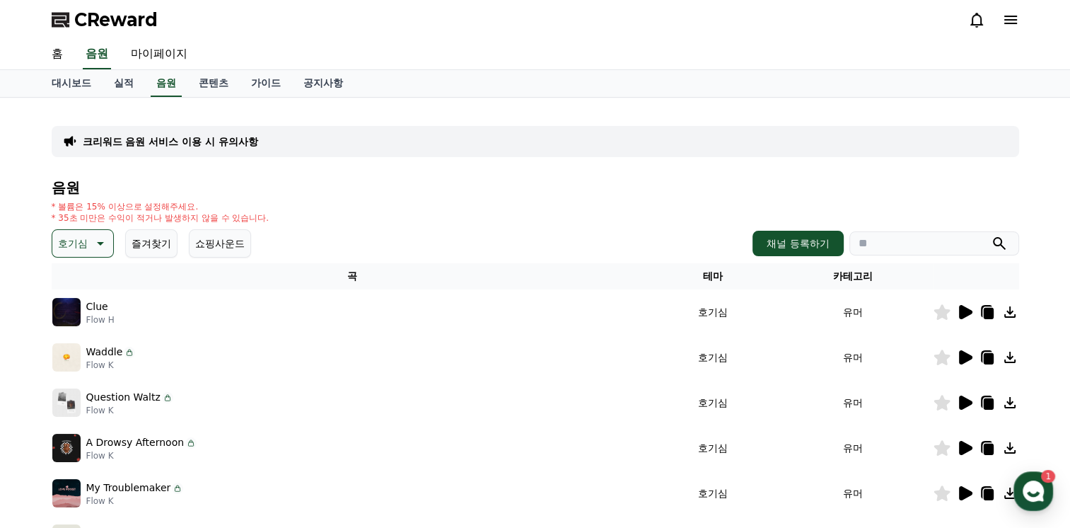
click at [968, 315] on icon at bounding box center [964, 311] width 17 height 17
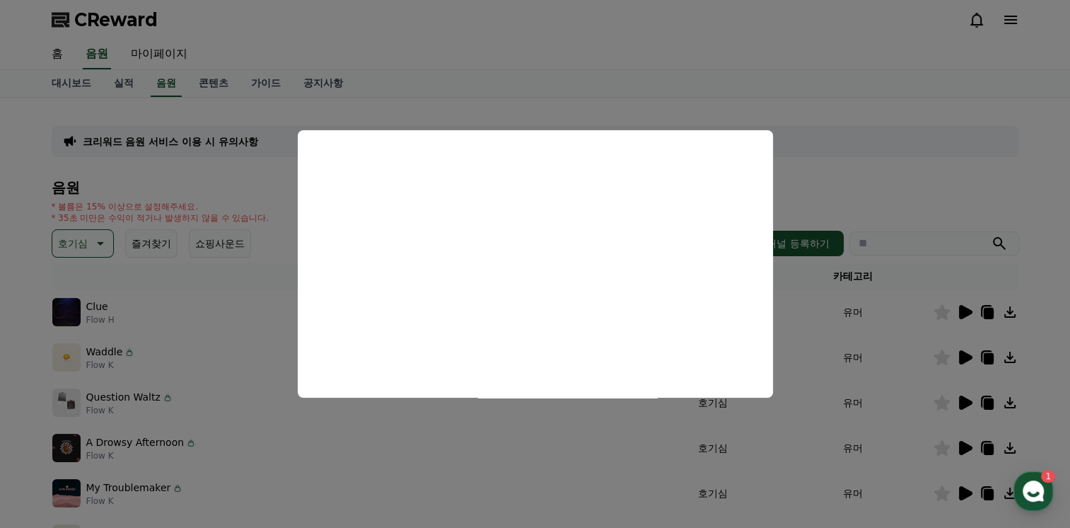
click at [376, 472] on button "close modal" at bounding box center [535, 264] width 1070 height 528
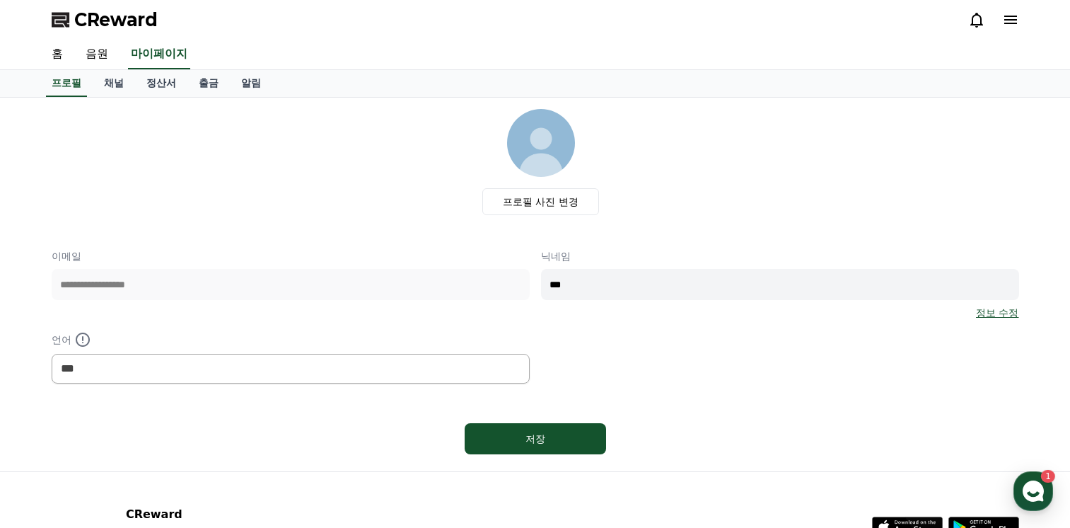
select select "**********"
click at [105, 57] on link "음원" at bounding box center [96, 55] width 45 height 30
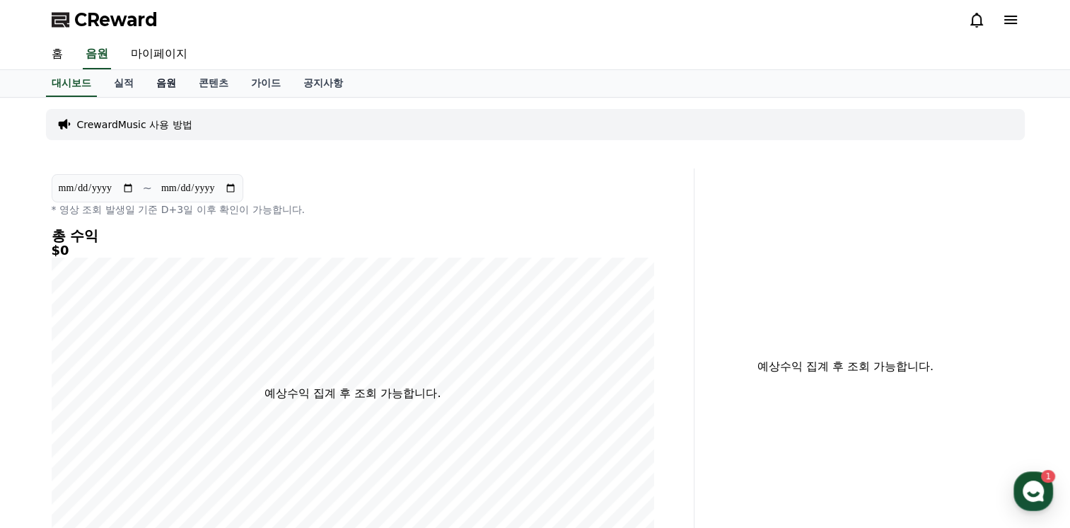
click at [158, 84] on link "음원" at bounding box center [166, 83] width 42 height 27
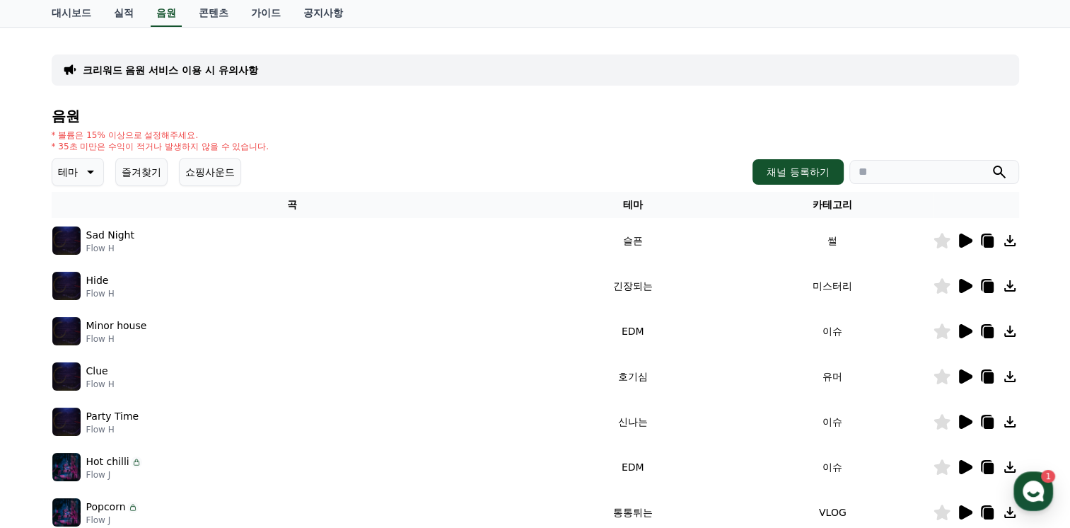
scroll to position [71, 0]
click at [90, 173] on icon at bounding box center [90, 173] width 7 height 4
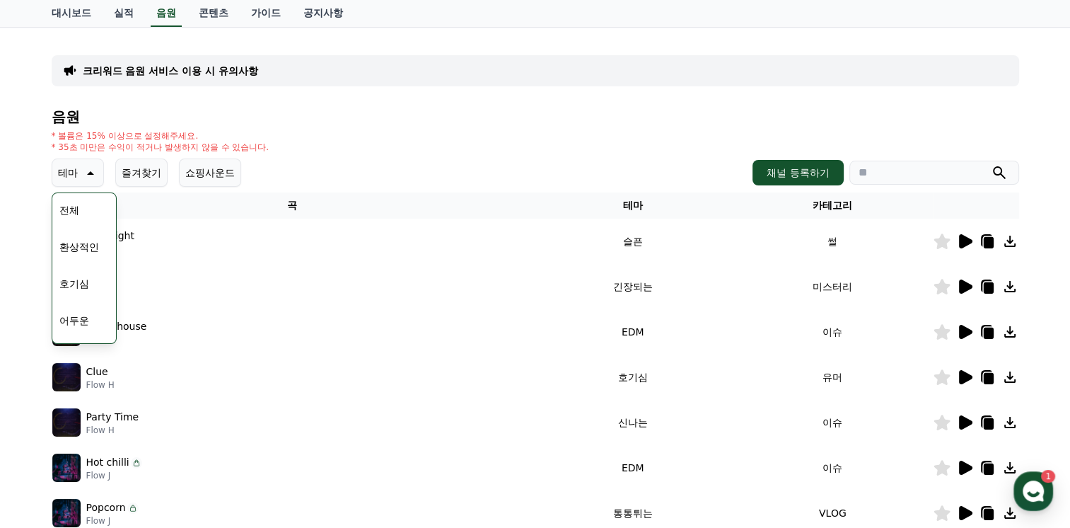
click at [74, 243] on button "환상적인" at bounding box center [79, 246] width 51 height 31
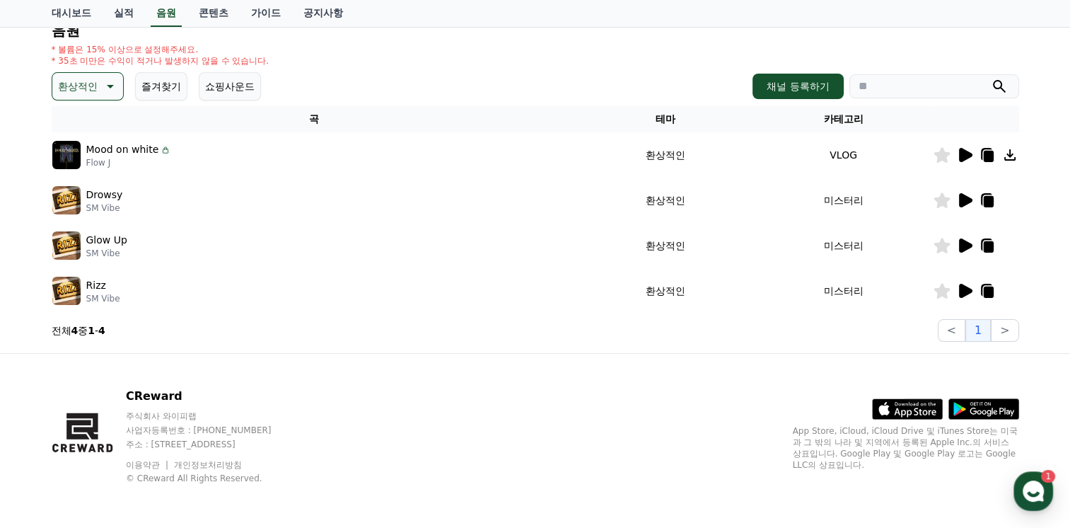
scroll to position [16, 0]
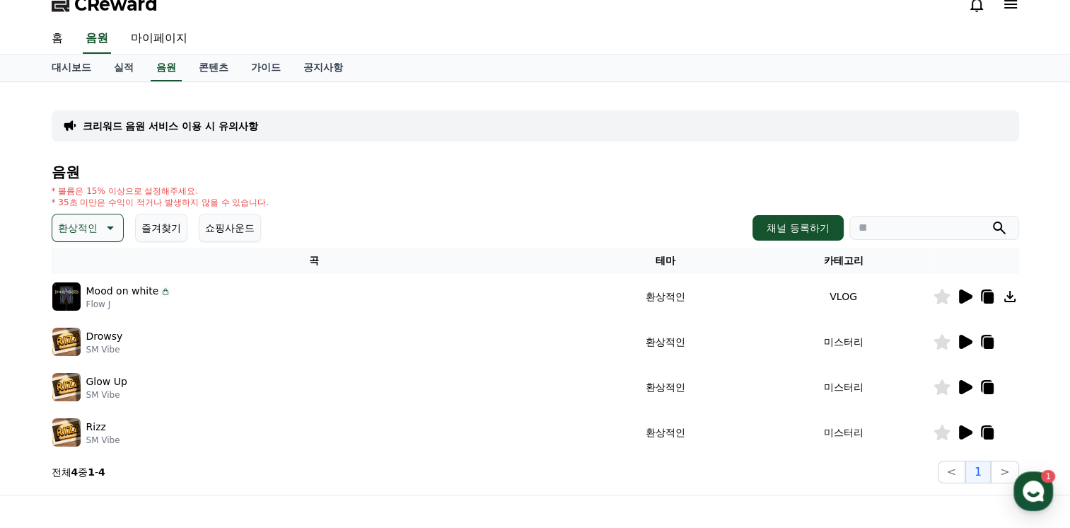
click at [110, 231] on icon at bounding box center [108, 227] width 17 height 17
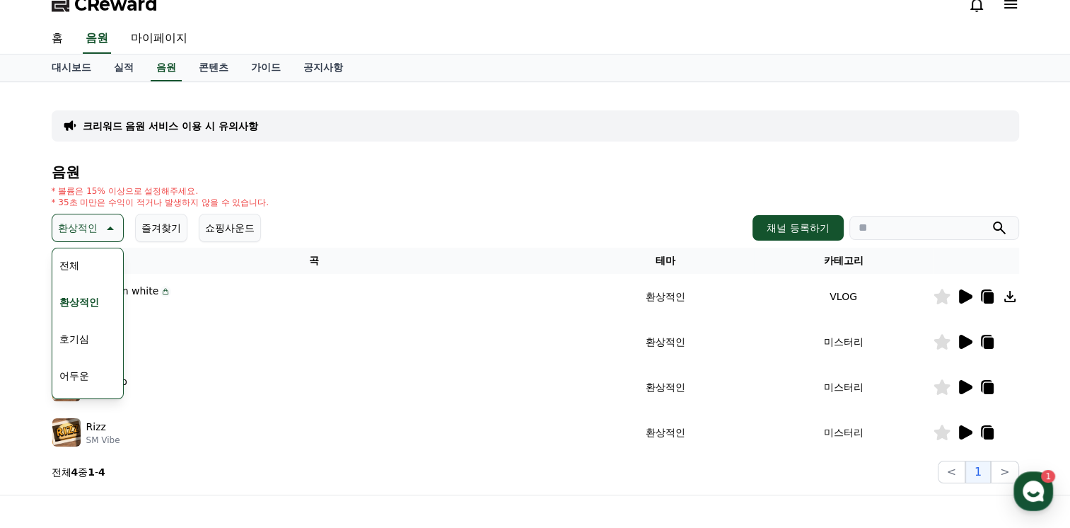
click at [74, 340] on button "호기심" at bounding box center [74, 338] width 41 height 31
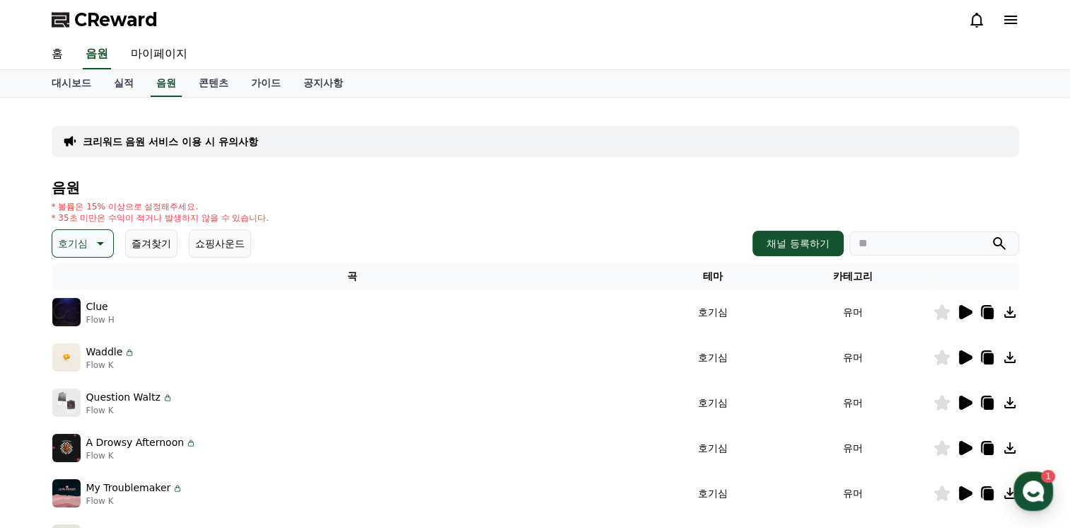
click at [100, 240] on icon at bounding box center [99, 243] width 17 height 17
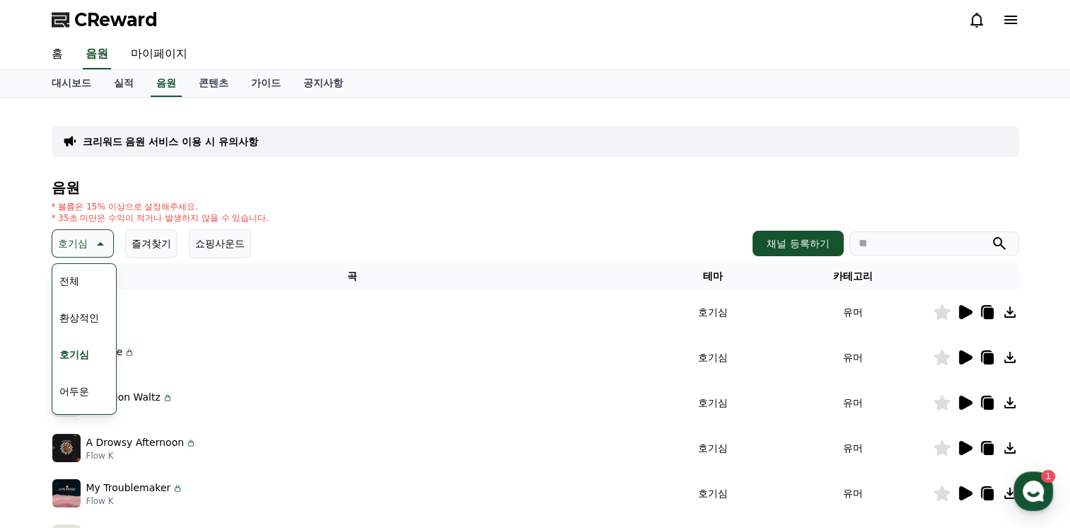
click at [74, 385] on button "어두운" at bounding box center [74, 390] width 41 height 31
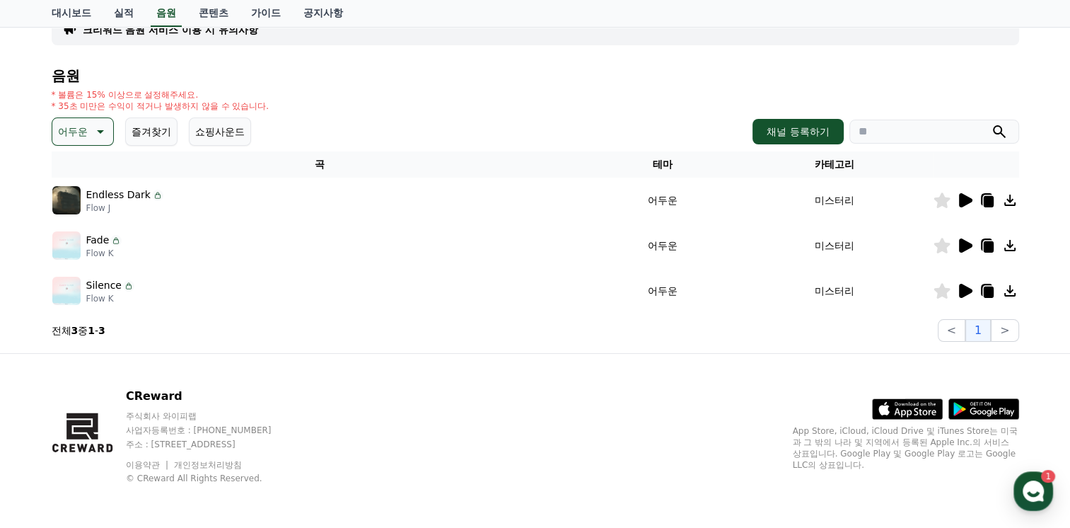
click at [103, 130] on icon at bounding box center [99, 131] width 17 height 17
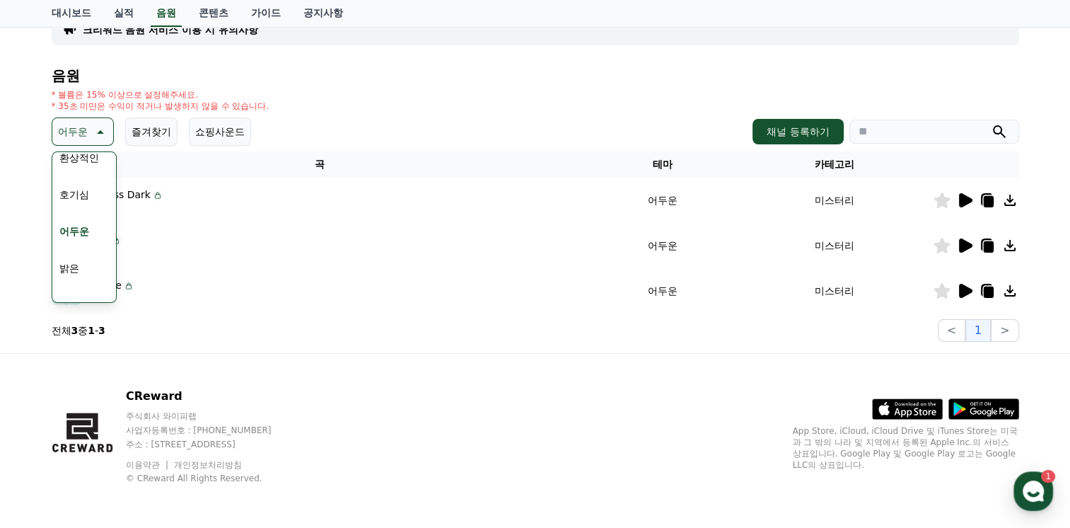
scroll to position [71, 0]
click at [72, 243] on button "밝은" at bounding box center [69, 245] width 31 height 31
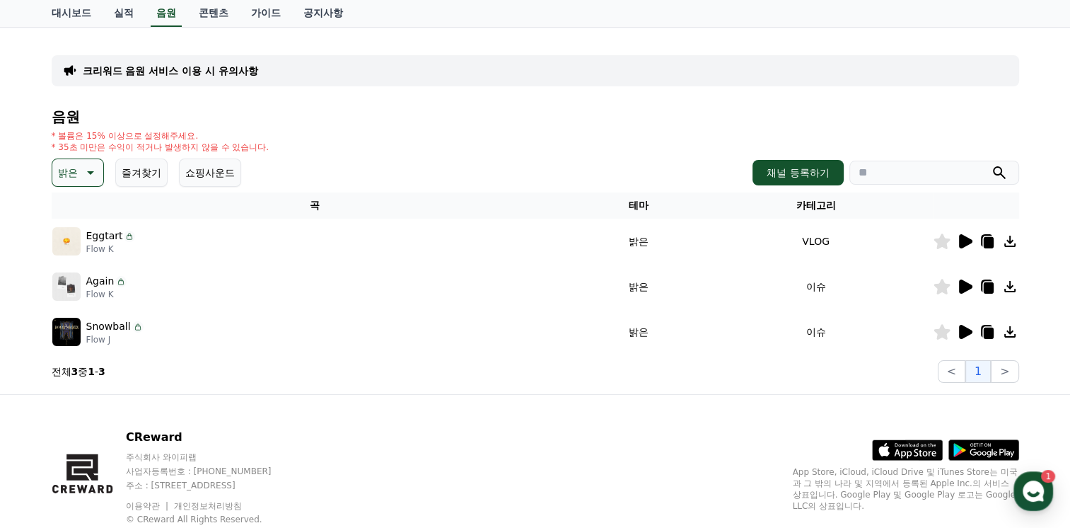
click at [93, 174] on icon at bounding box center [89, 172] width 17 height 17
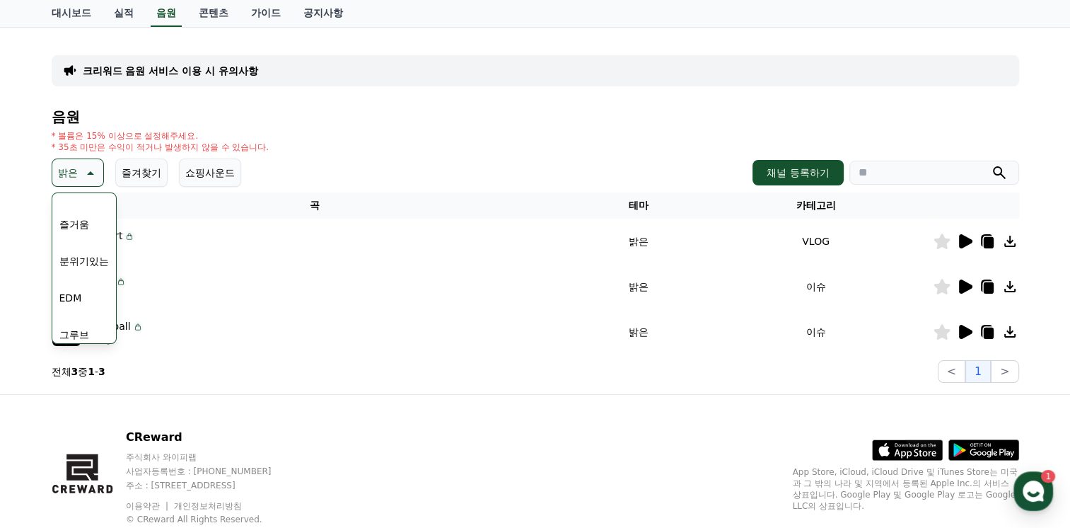
click at [81, 260] on button "분위기있는" at bounding box center [84, 260] width 61 height 31
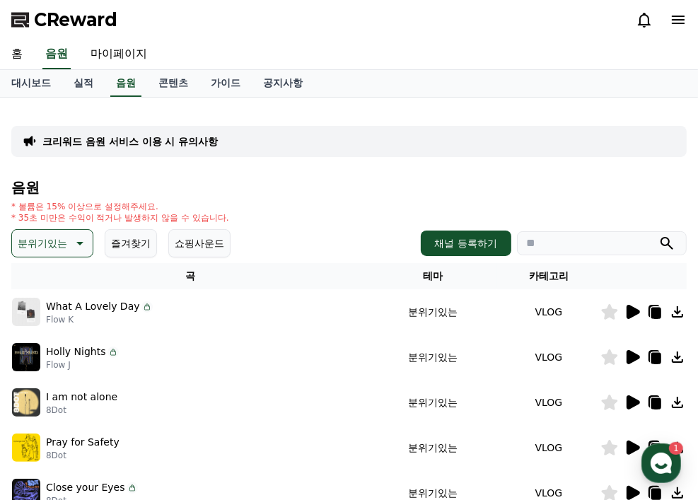
click at [653, 191] on h4 "음원" at bounding box center [348, 188] width 675 height 16
click at [676, 197] on div "음원 * 볼륨은 15% 이상으로 설정해주세요. * 35초 미만은 수익이 적거나 발생하지 않을 수 있습니다. 분위기있는 즐겨찾기 쇼핑사운드 채널…" at bounding box center [348, 475] width 675 height 590
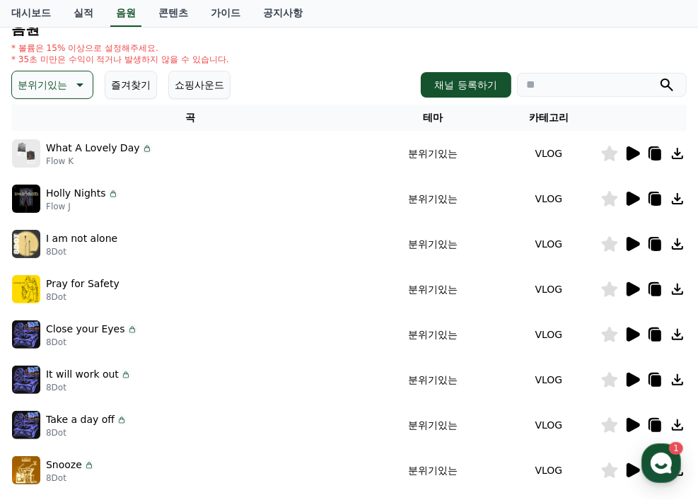
scroll to position [141, 0]
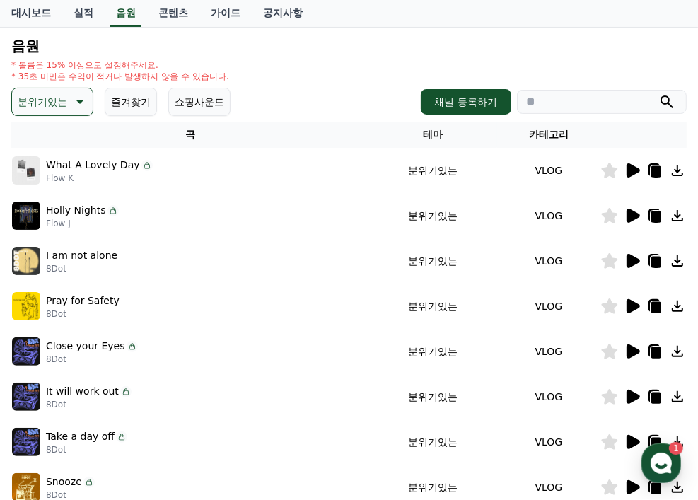
click at [79, 97] on icon at bounding box center [78, 101] width 17 height 17
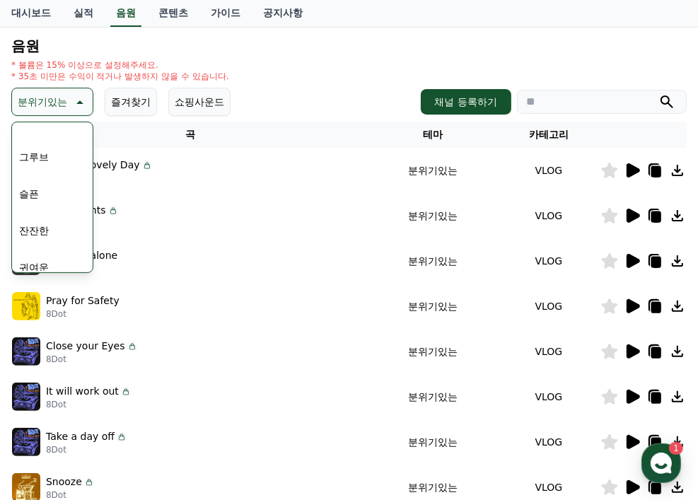
scroll to position [495, 0]
click at [42, 199] on button "잔잔한" at bounding box center [33, 195] width 41 height 31
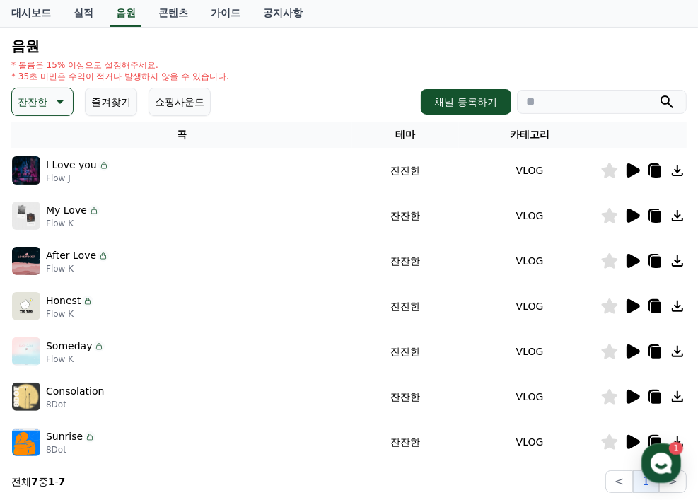
click at [631, 216] on icon at bounding box center [633, 216] width 13 height 14
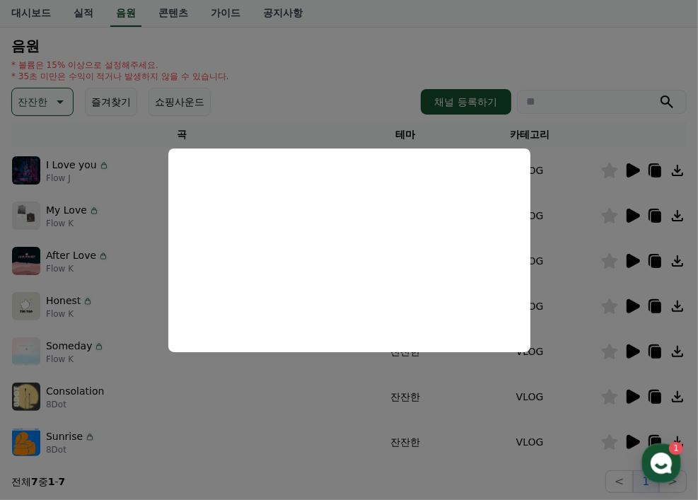
click at [346, 61] on button "close modal" at bounding box center [349, 250] width 698 height 500
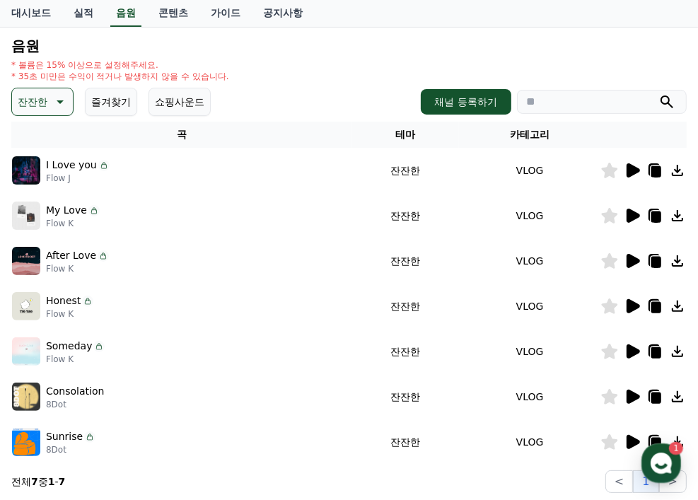
click at [678, 214] on icon at bounding box center [677, 215] width 11 height 11
